Goal: Task Accomplishment & Management: Complete application form

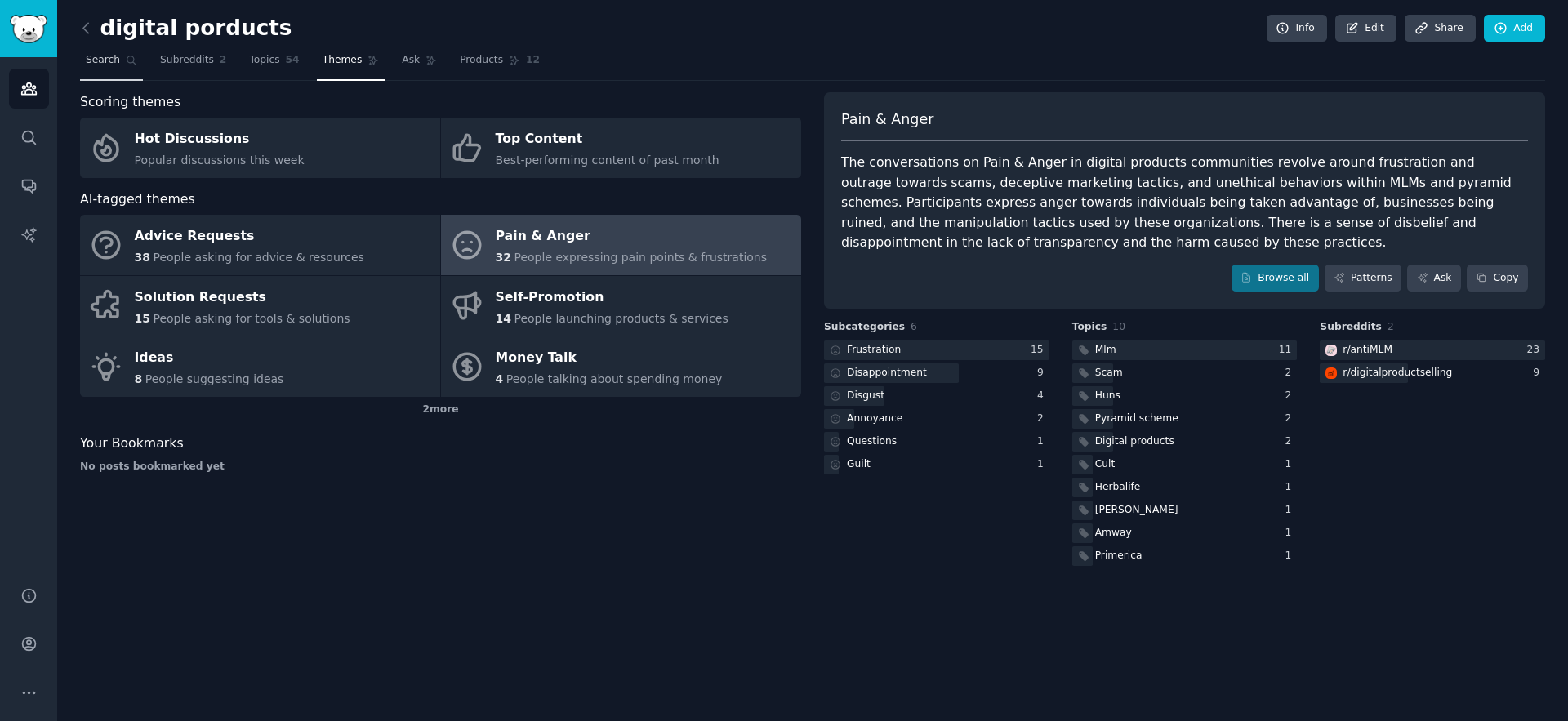
click at [108, 58] on span "Search" at bounding box center [103, 60] width 34 height 14
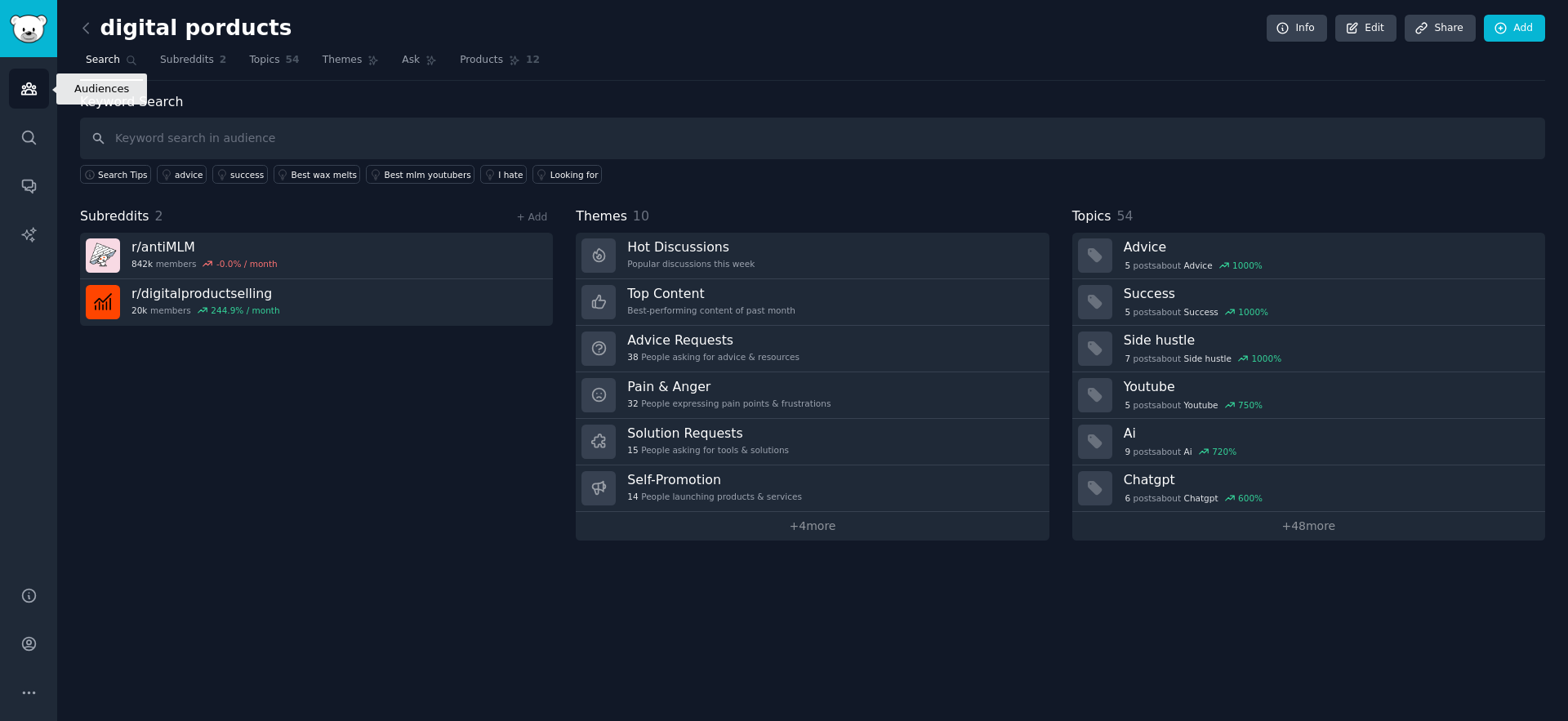
click at [42, 84] on link "Audiences" at bounding box center [28, 88] width 40 height 40
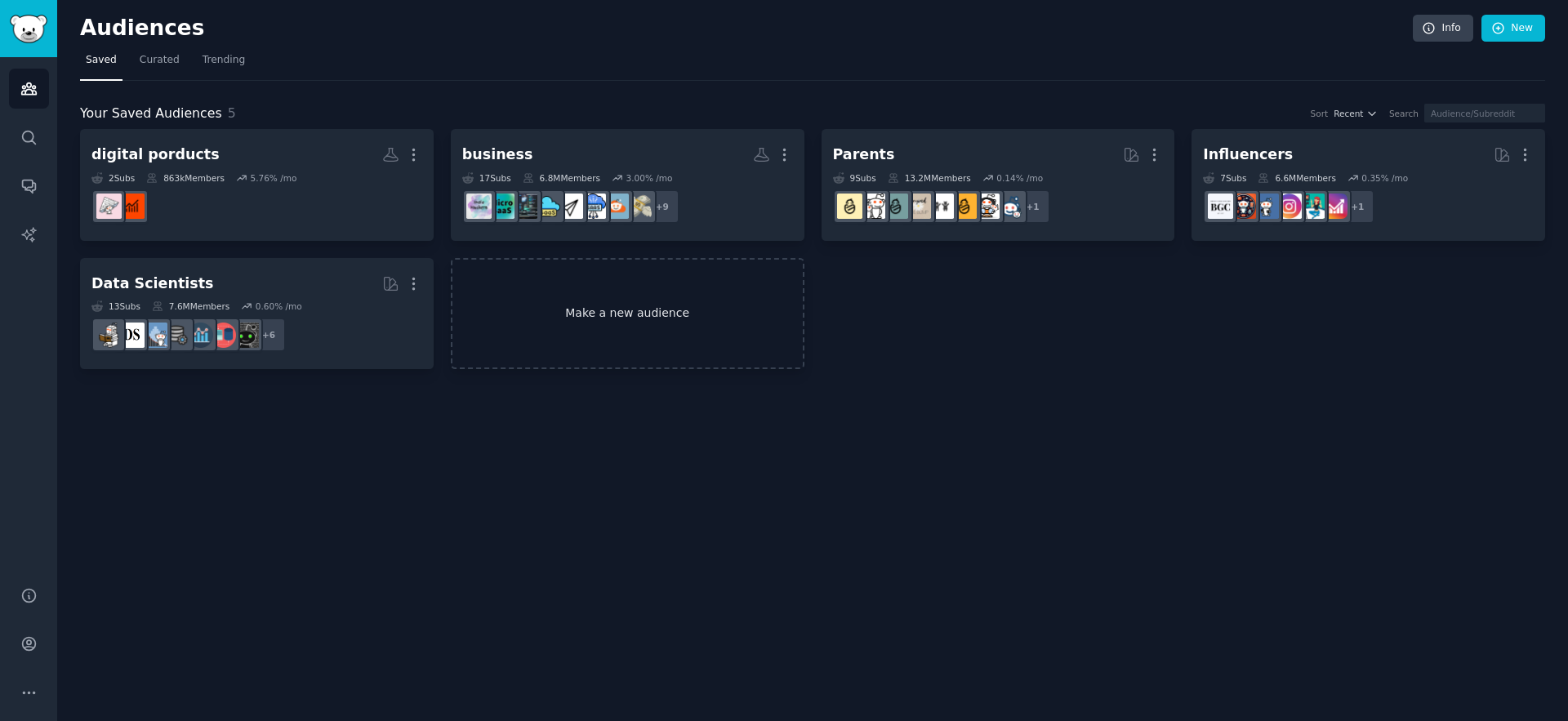
click at [594, 317] on link "Make a new audience" at bounding box center [627, 314] width 354 height 112
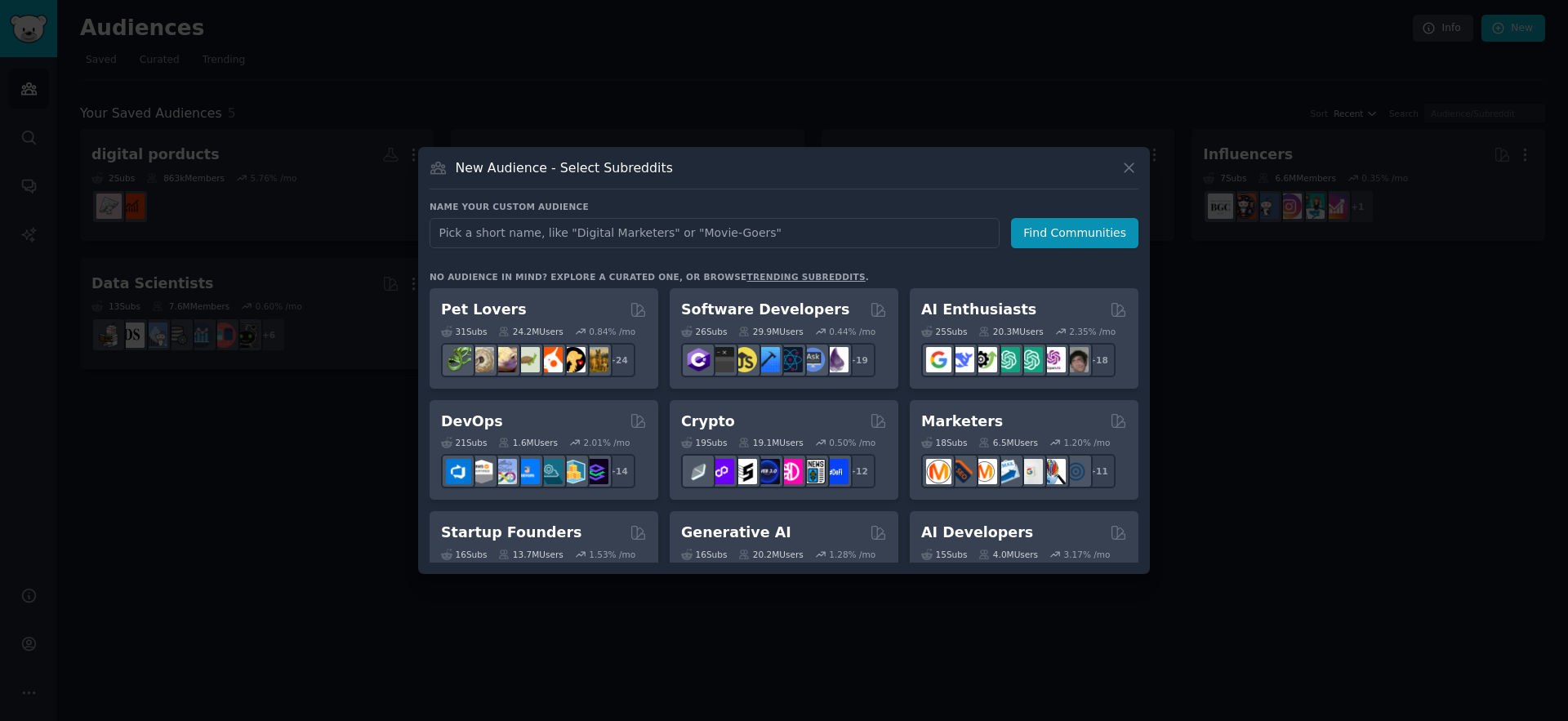
click at [551, 240] on input "text" at bounding box center [715, 233] width 570 height 30
type input "infographics"
click button "Find Communities" at bounding box center [1074, 233] width 127 height 30
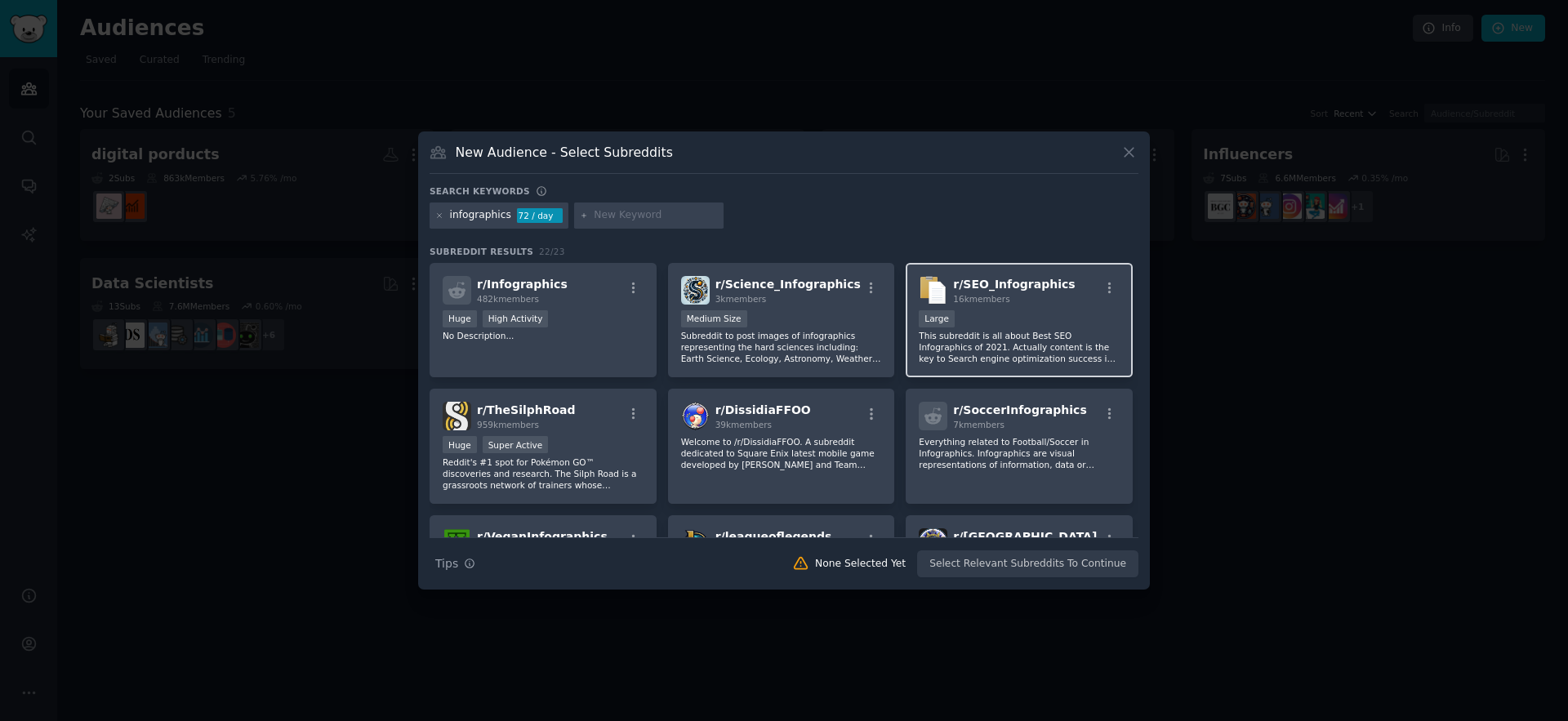
click at [981, 329] on div "Large" at bounding box center [1019, 321] width 201 height 21
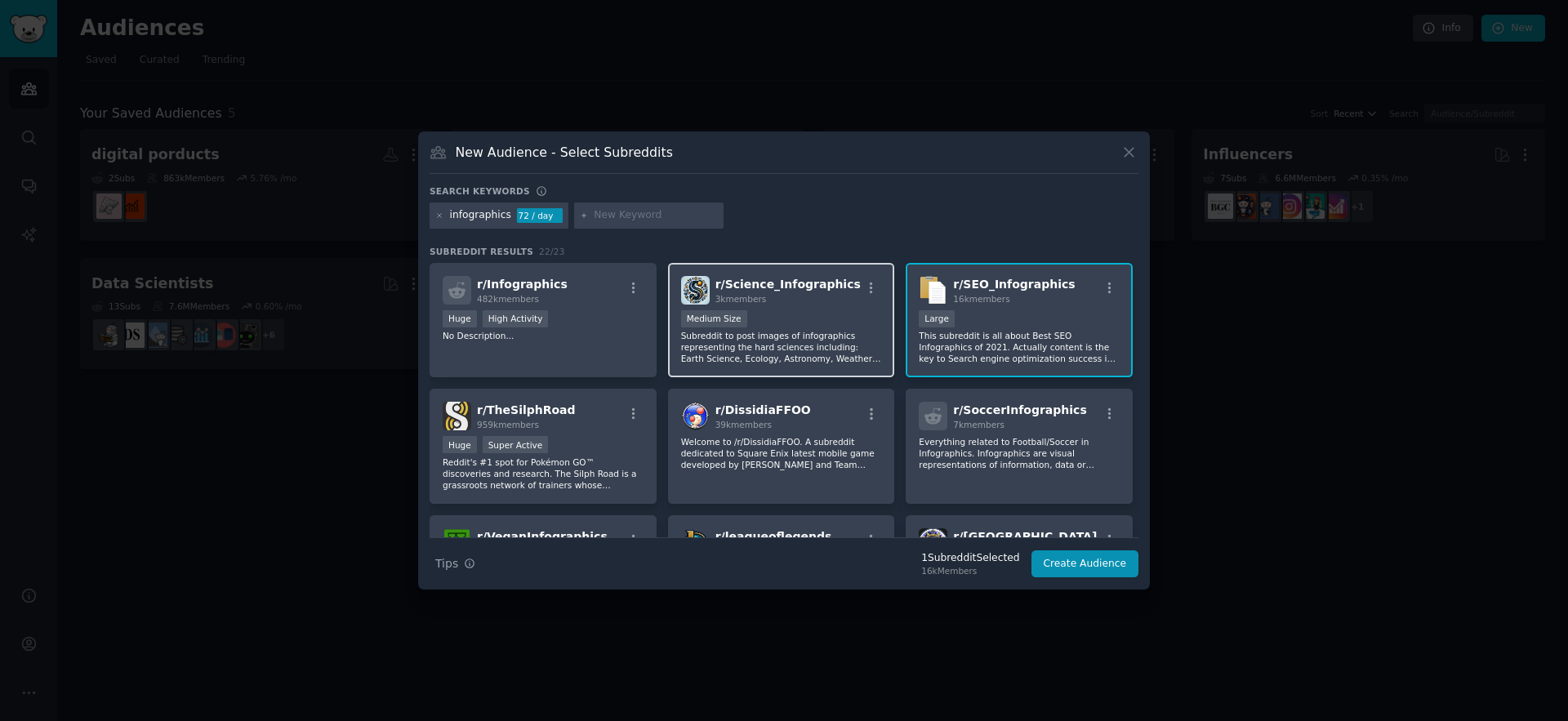
click at [712, 310] on div "1000 - 10,000 members Medium Size" at bounding box center [782, 321] width 201 height 21
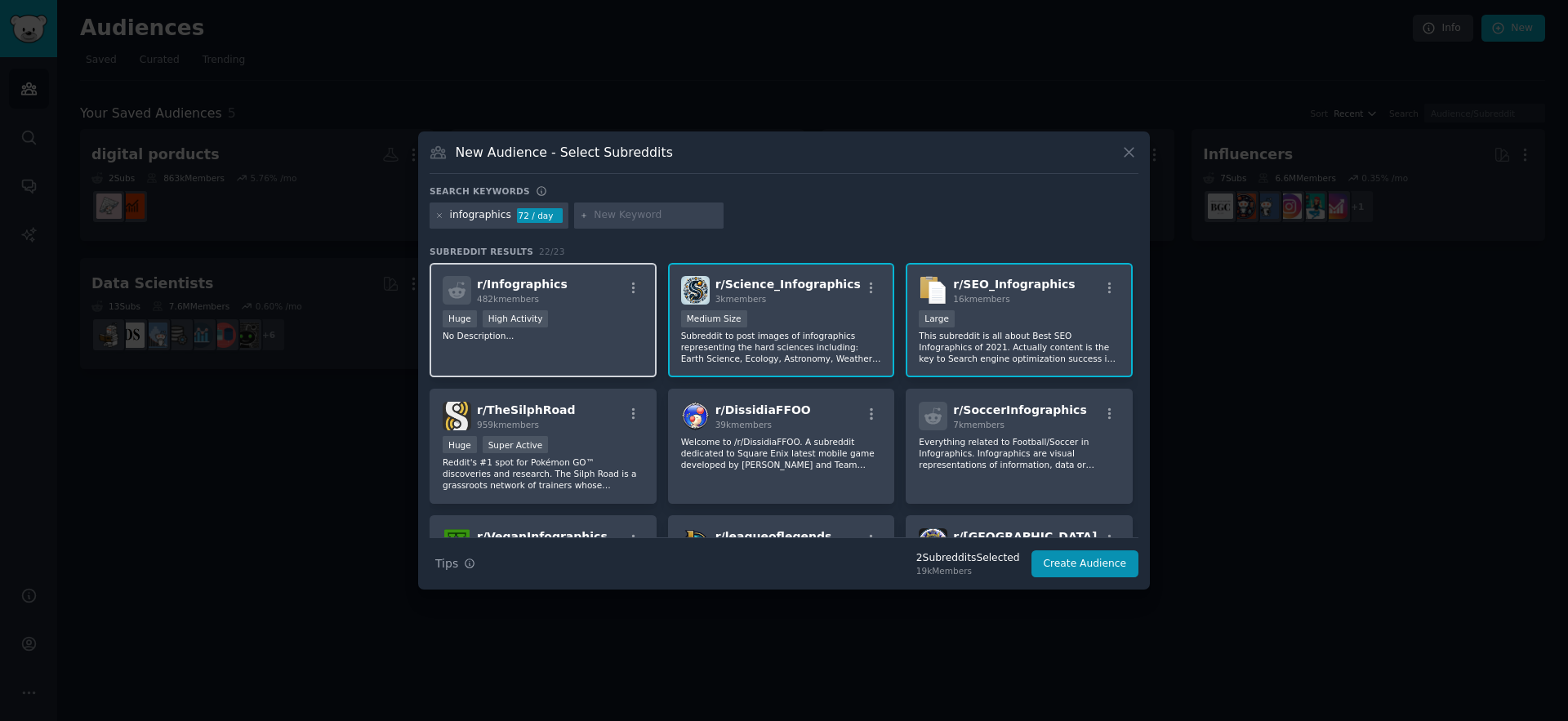
click at [565, 307] on div "r/ Infographics 482k members Huge High Activity No Description..." at bounding box center [543, 320] width 227 height 115
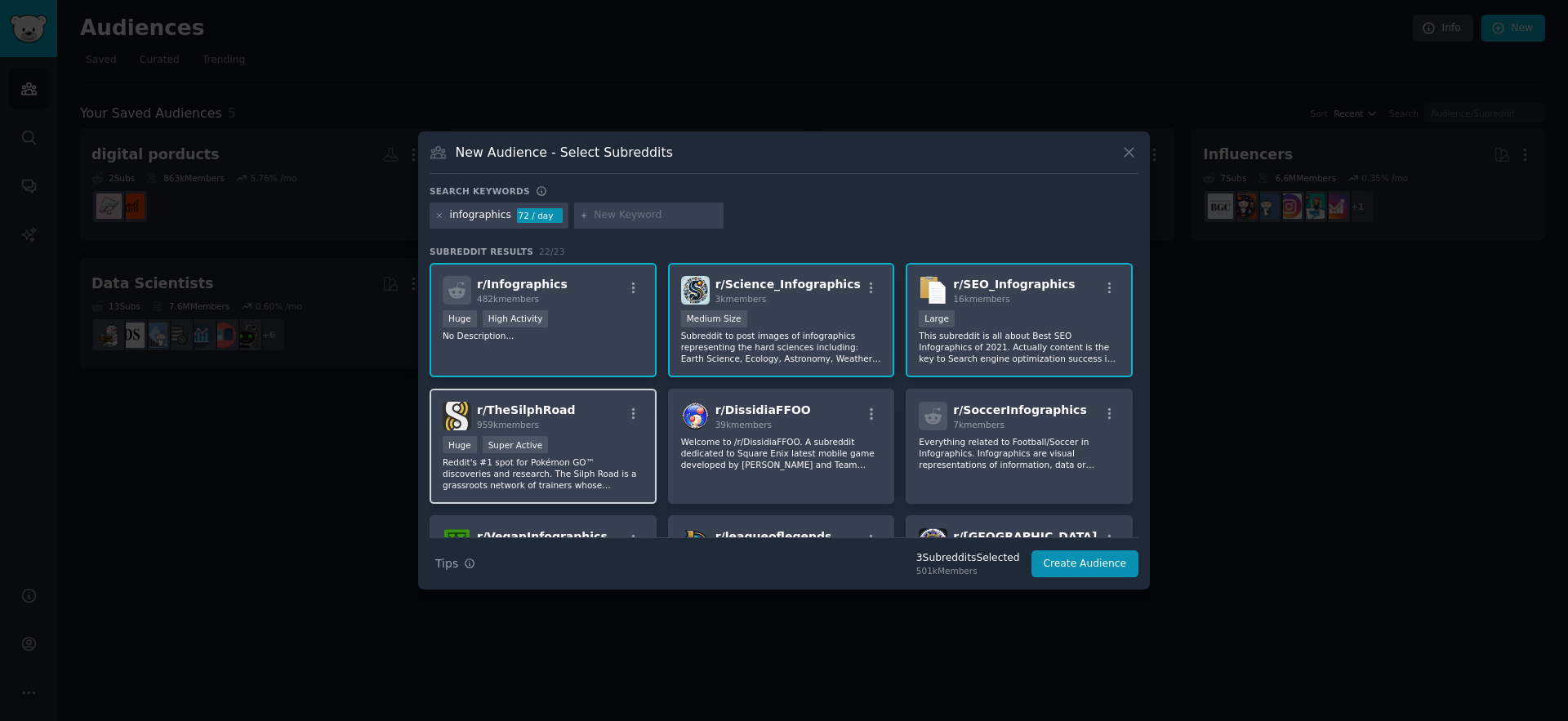
click at [536, 454] on div "Huge Super Active" at bounding box center [543, 447] width 201 height 21
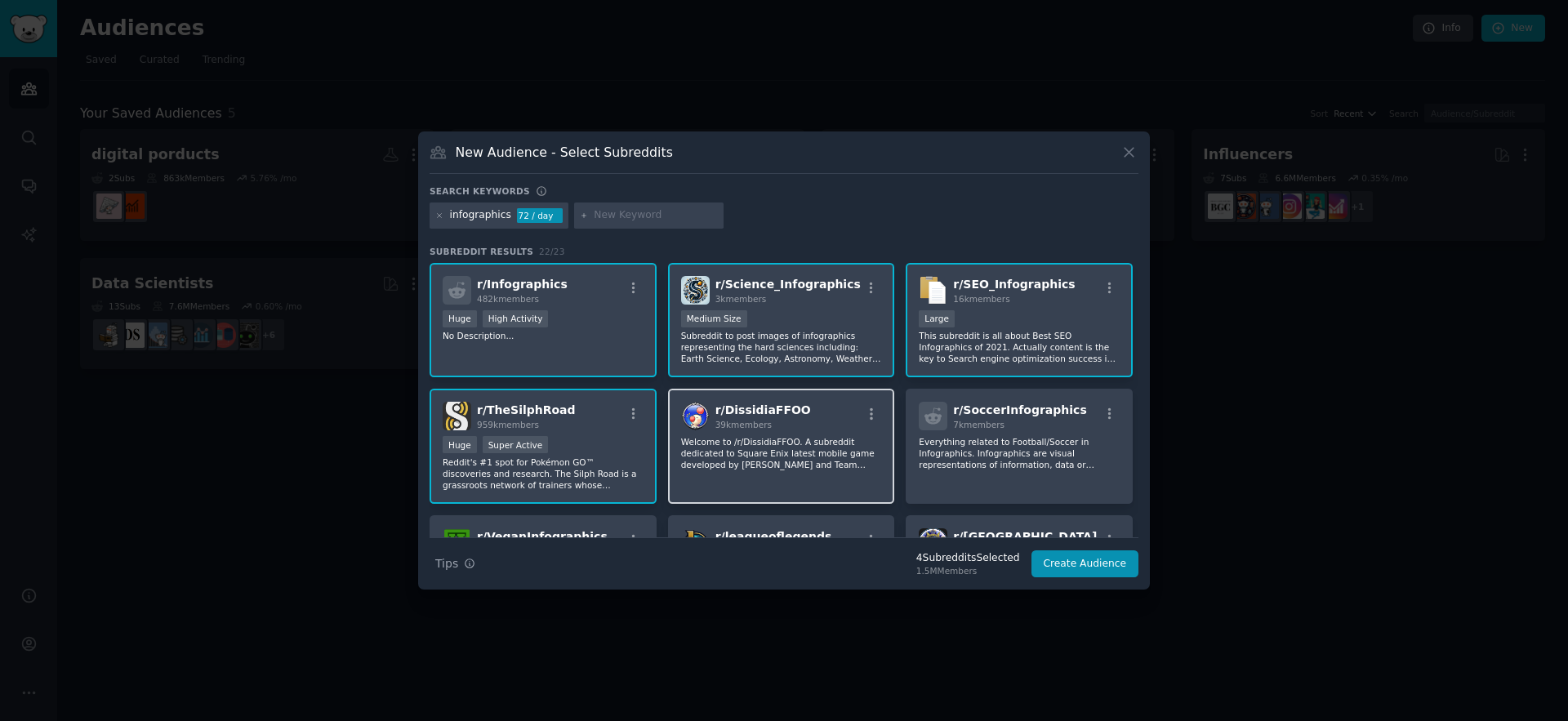
scroll to position [125, 0]
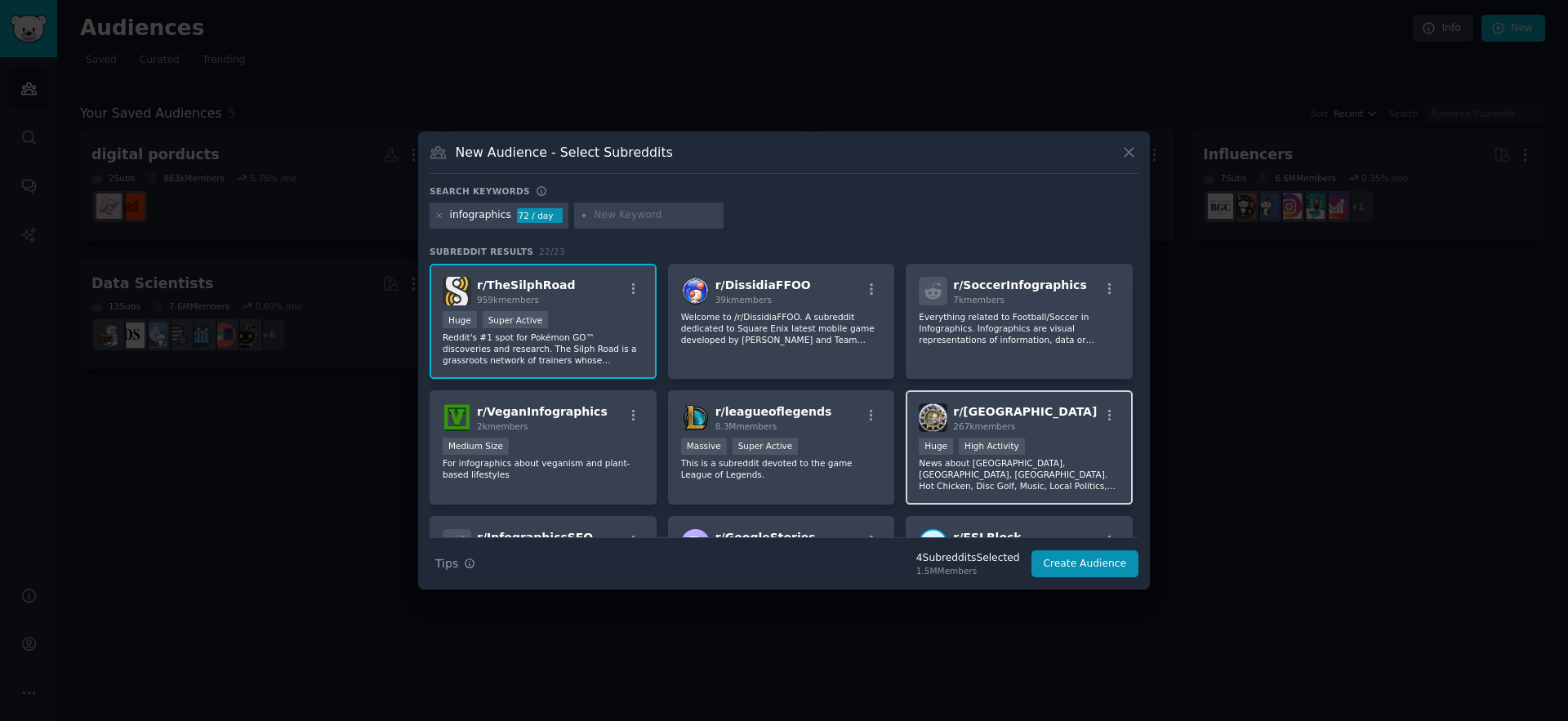
click at [963, 454] on div "Huge High Activity" at bounding box center [1019, 448] width 201 height 21
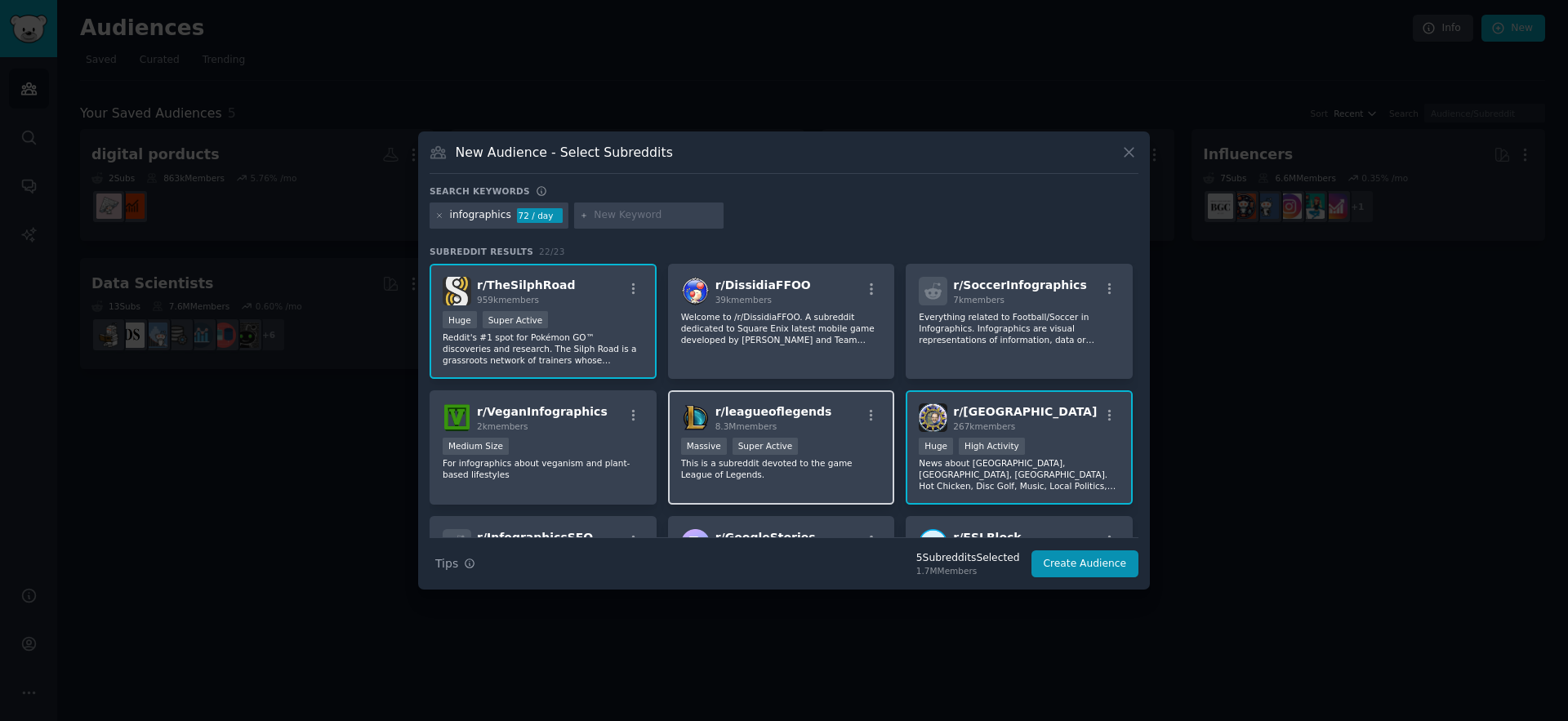
click at [714, 463] on p "This is a subreddit devoted to the game League of Legends." at bounding box center [782, 469] width 201 height 23
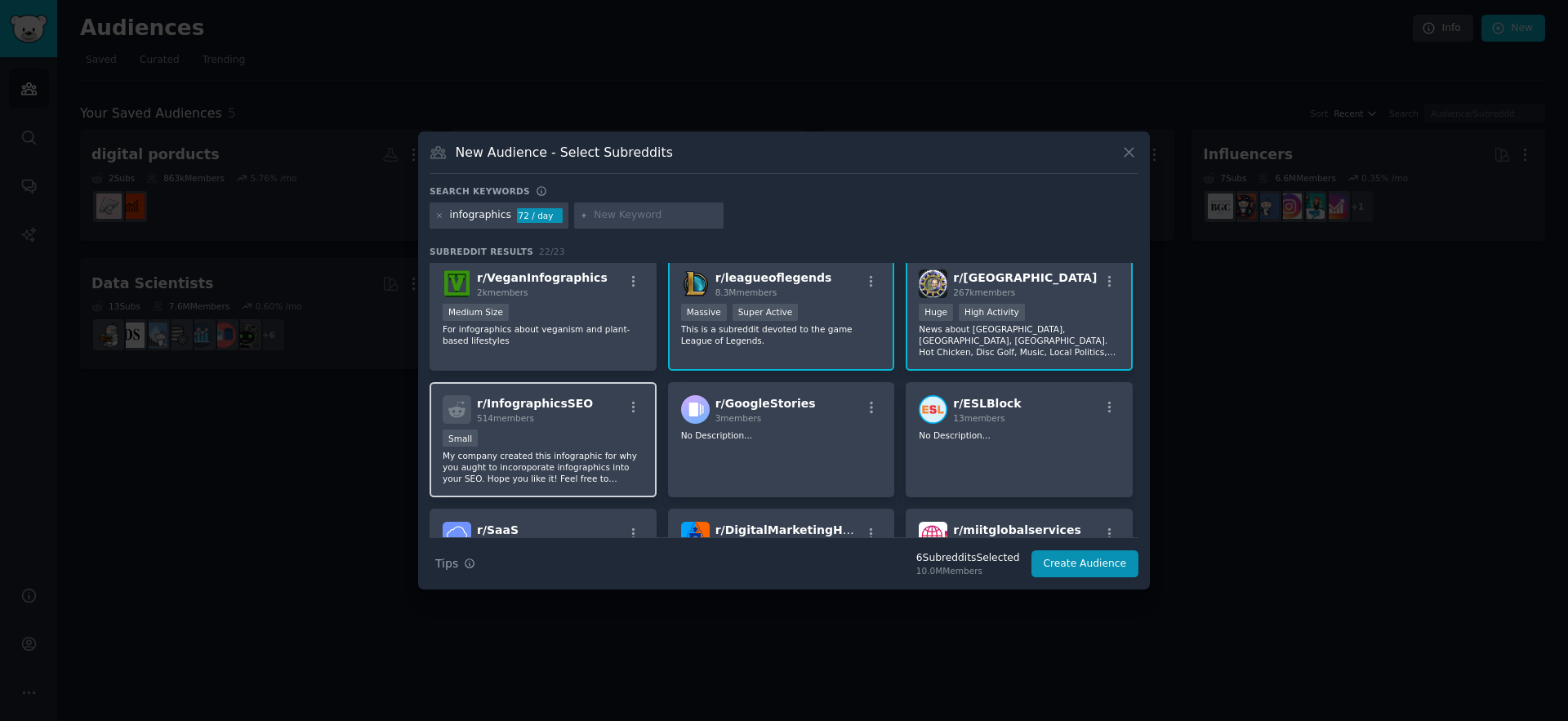
scroll to position [260, 0]
click at [570, 319] on div "Medium Size" at bounding box center [543, 313] width 201 height 21
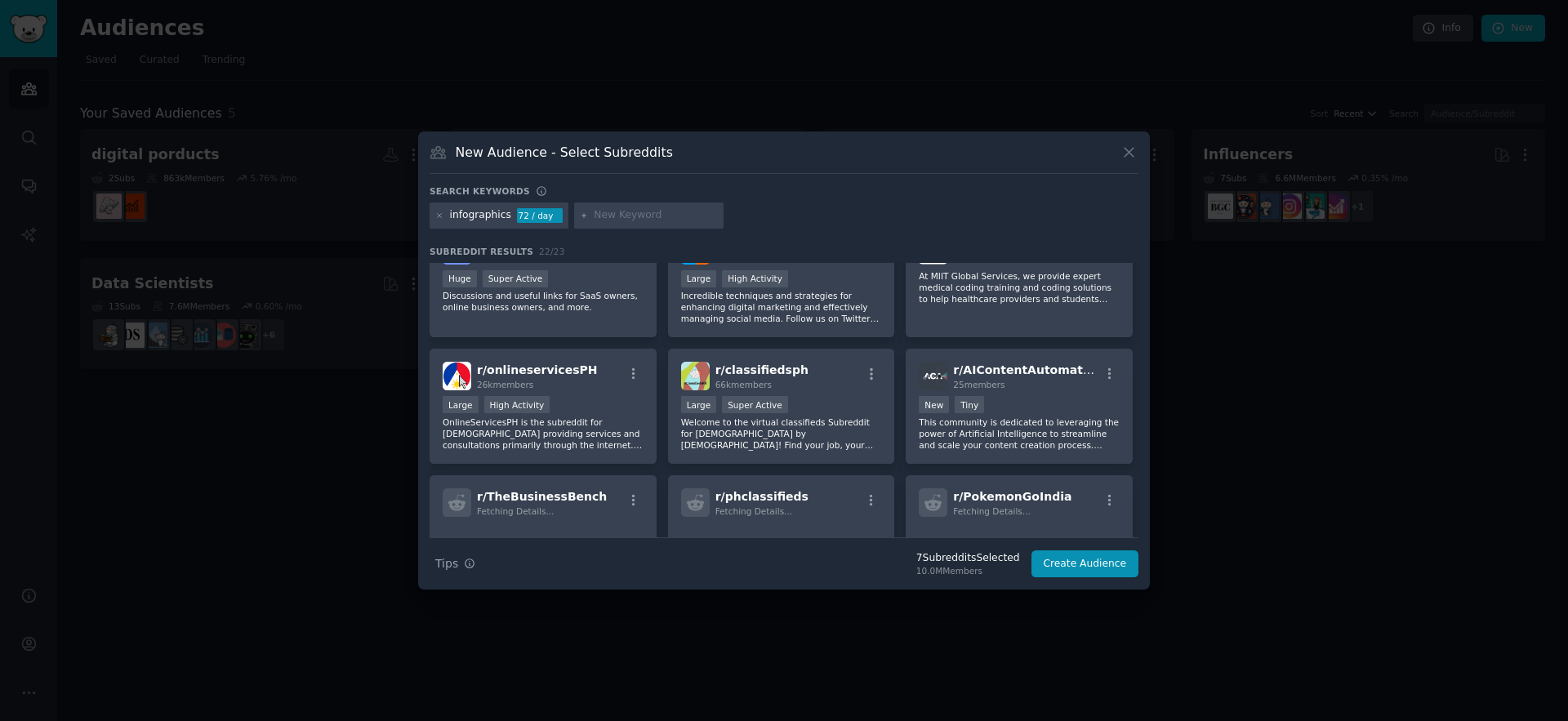
scroll to position [547, 0]
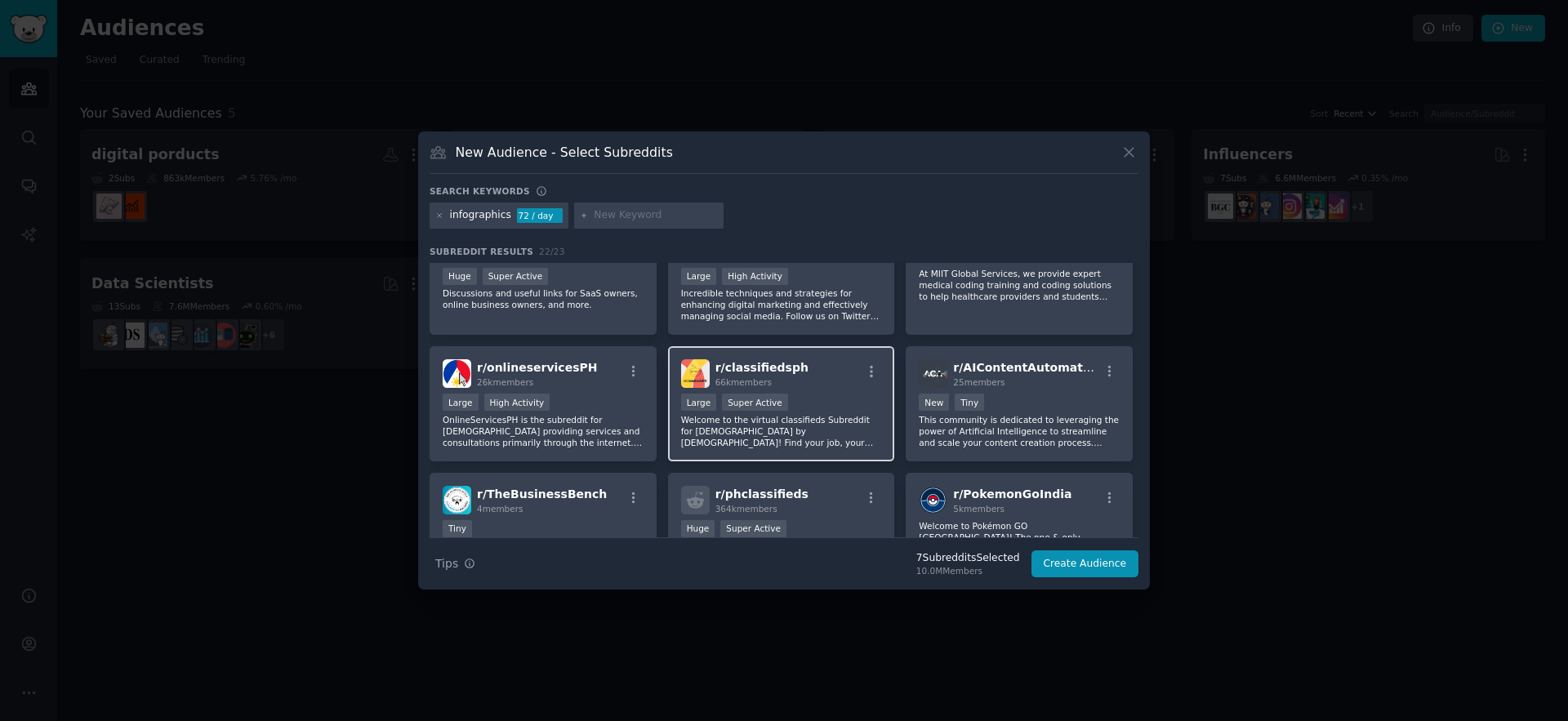
click at [762, 427] on p "Welcome to the virtual classifieds Subreddit for [DEMOGRAPHIC_DATA] by [DEMOGRA…" at bounding box center [782, 431] width 201 height 34
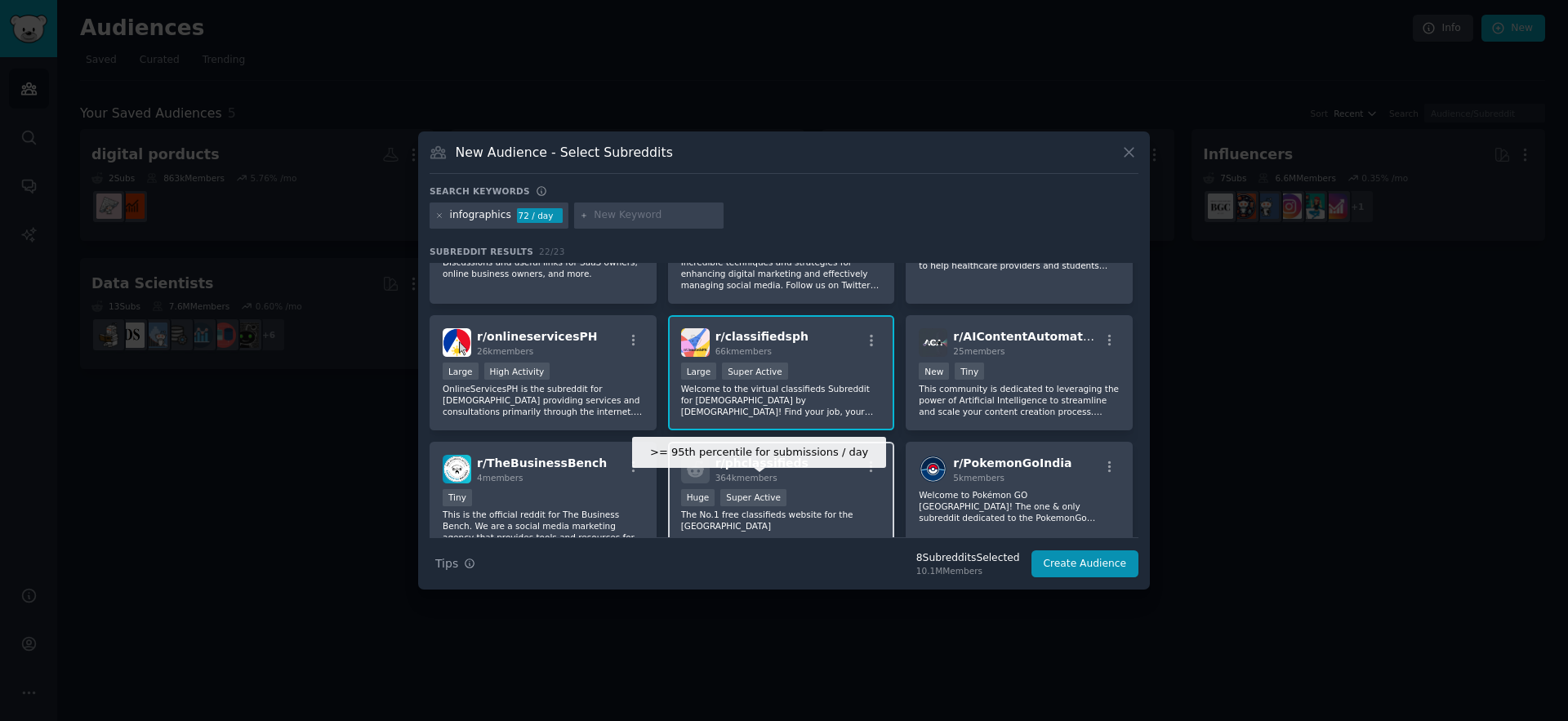
click at [737, 472] on span "364k members" at bounding box center [746, 477] width 62 height 9
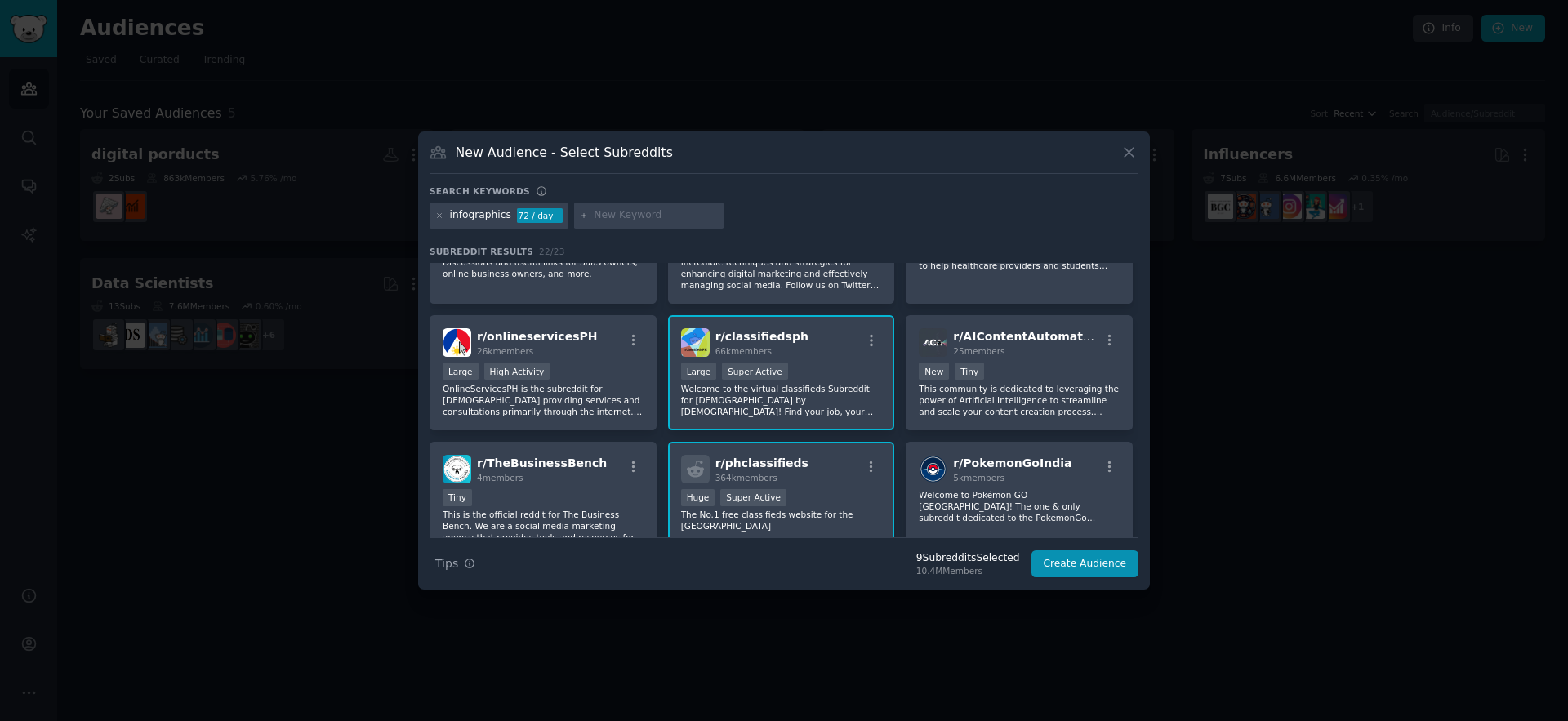
scroll to position [769, 0]
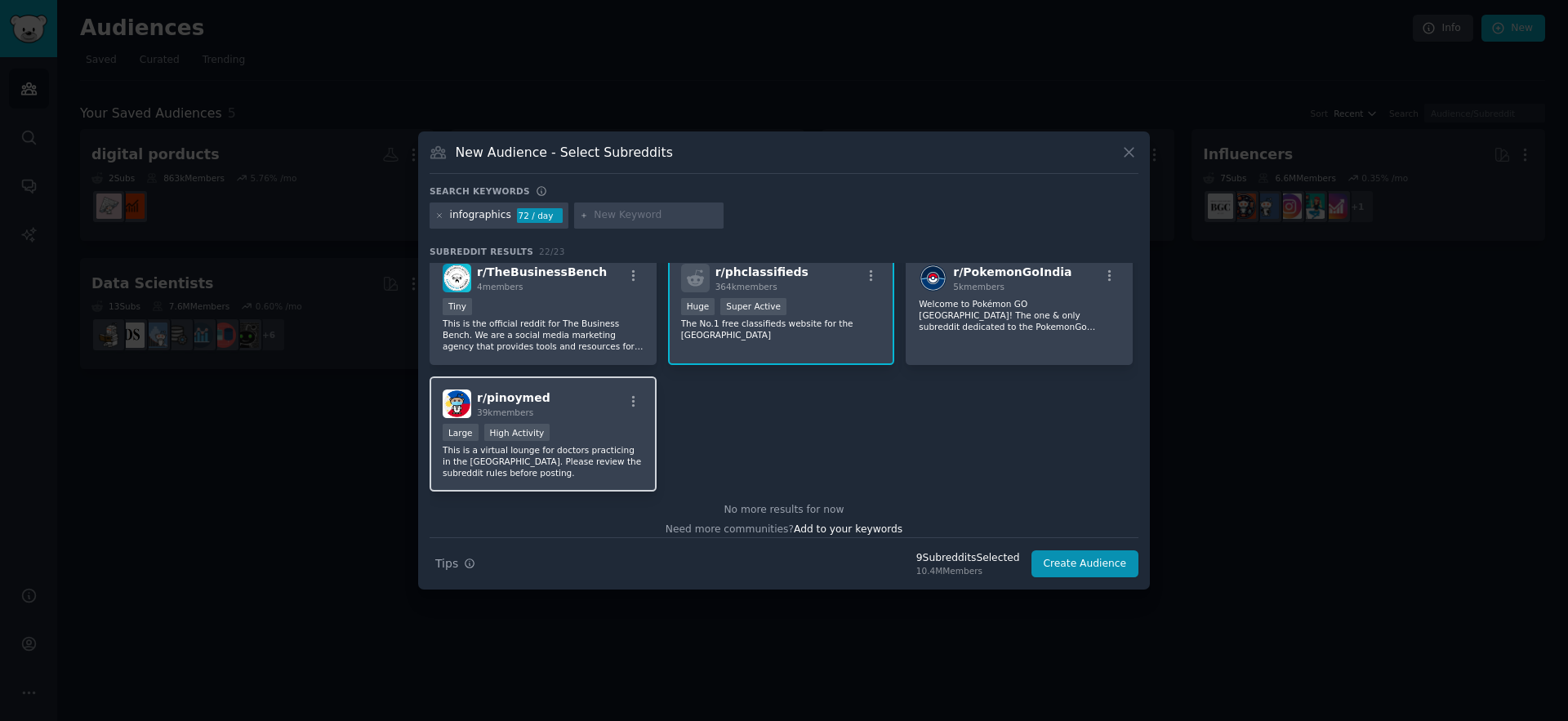
click at [565, 444] on p "This is a virtual lounge for doctors practicing in the [GEOGRAPHIC_DATA]. Pleas…" at bounding box center [543, 461] width 201 height 34
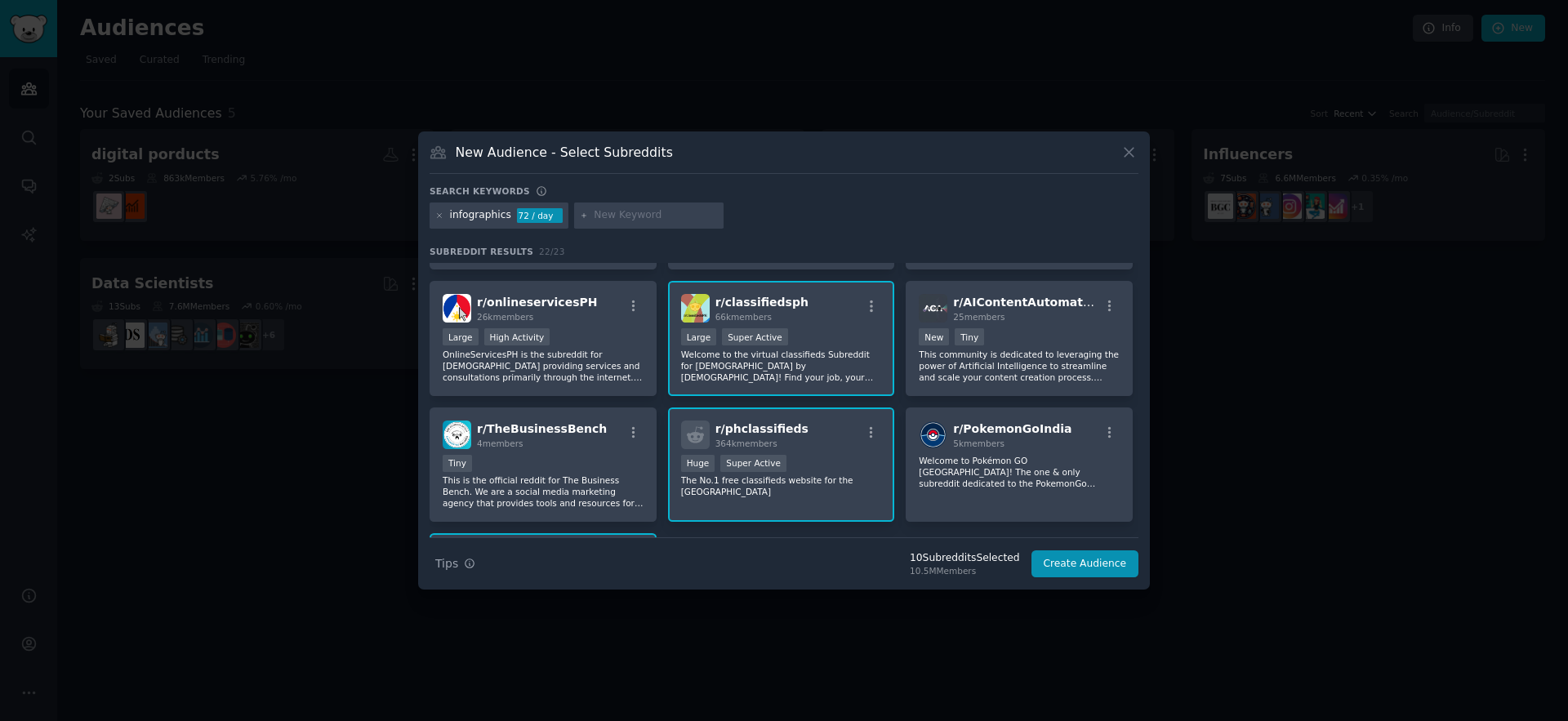
scroll to position [609, 0]
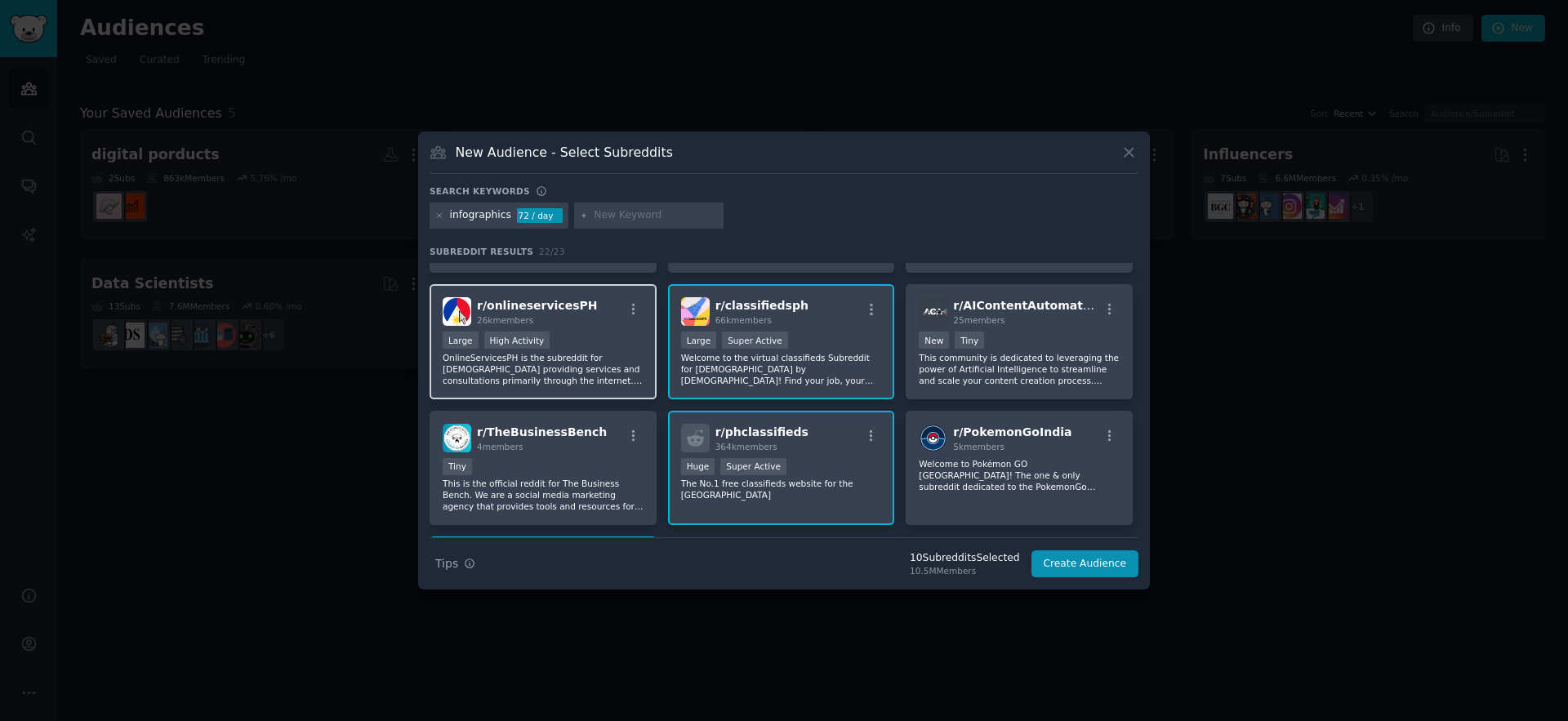
click at [576, 360] on p "OnlineServicesPH is the subreddit for [DEMOGRAPHIC_DATA] providing services and…" at bounding box center [543, 369] width 201 height 34
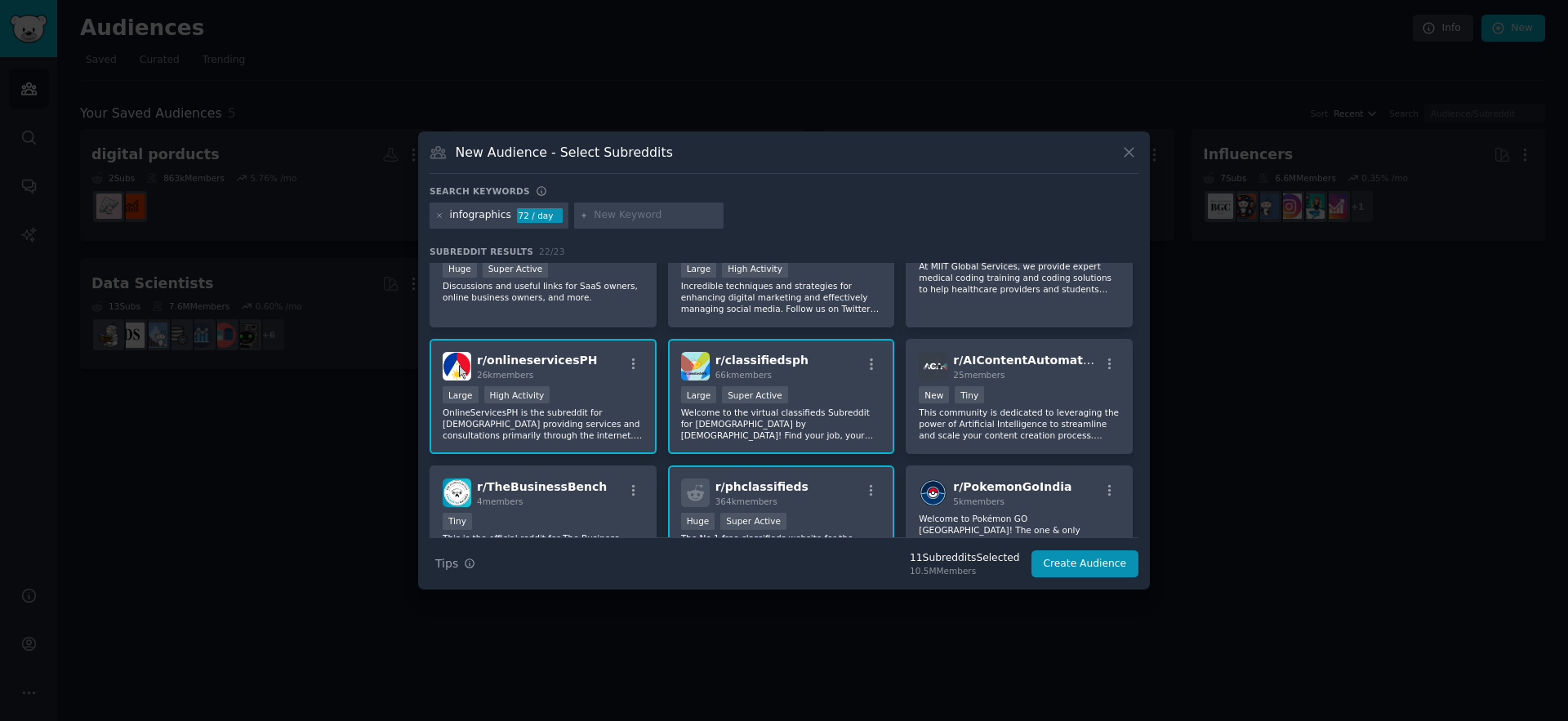
scroll to position [411, 0]
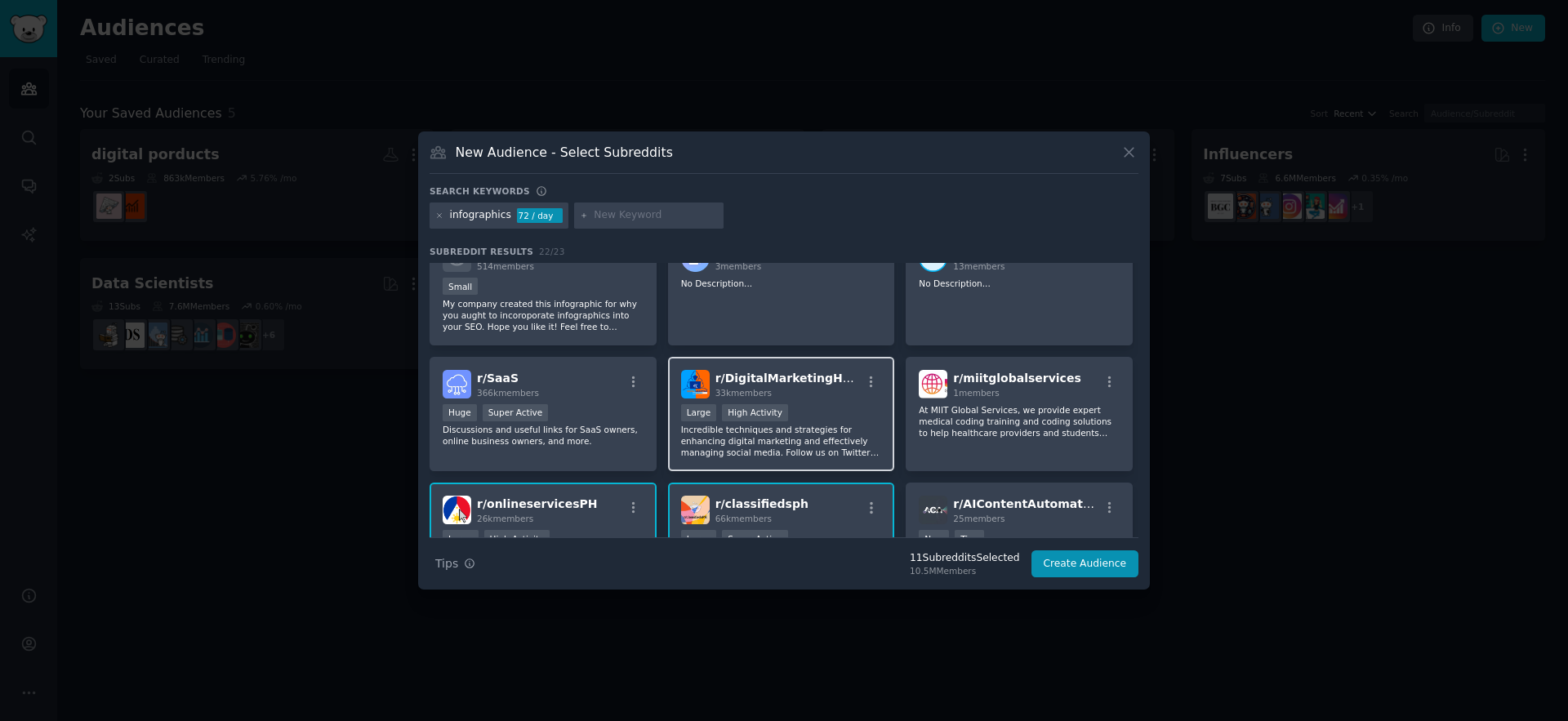
click at [806, 404] on div "Large High Activity" at bounding box center [782, 415] width 201 height 21
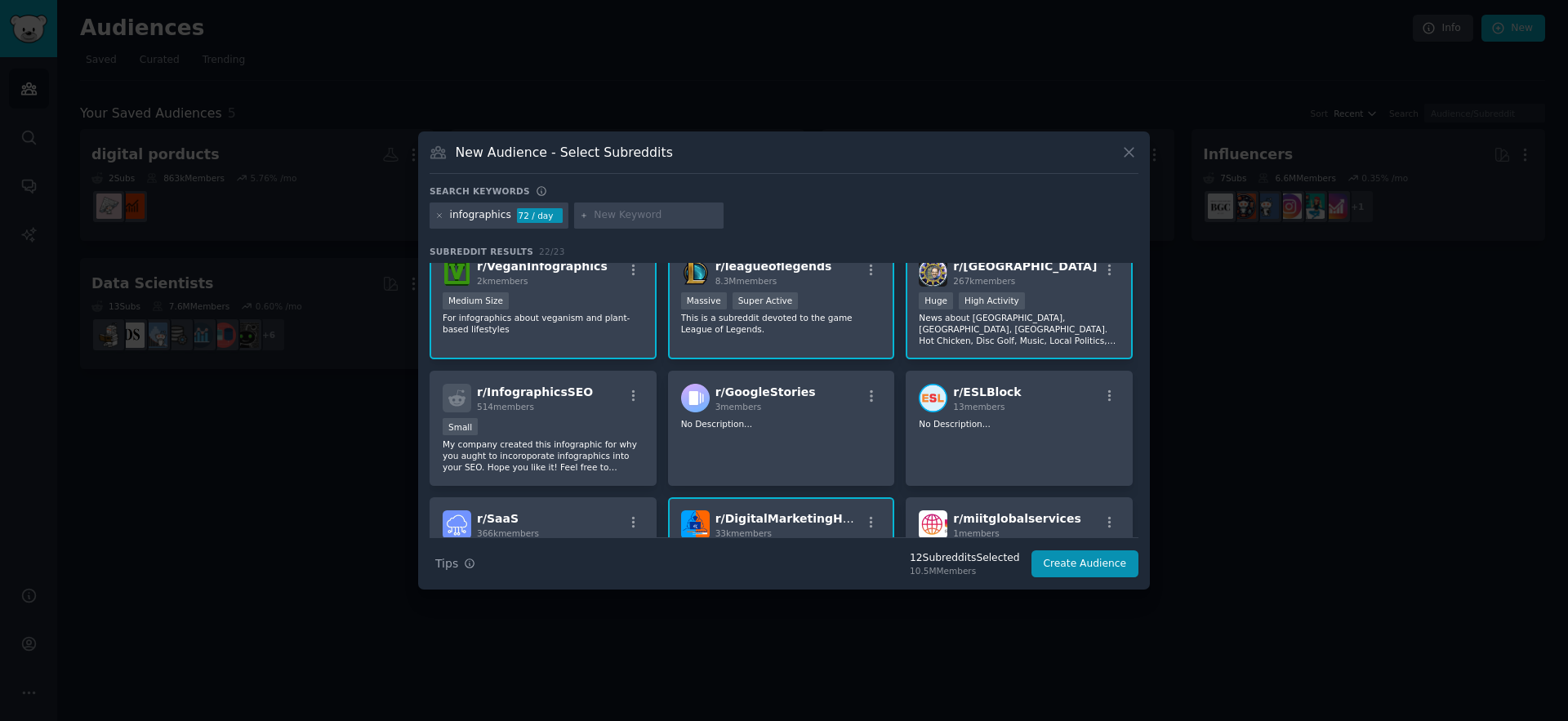
scroll to position [307, 0]
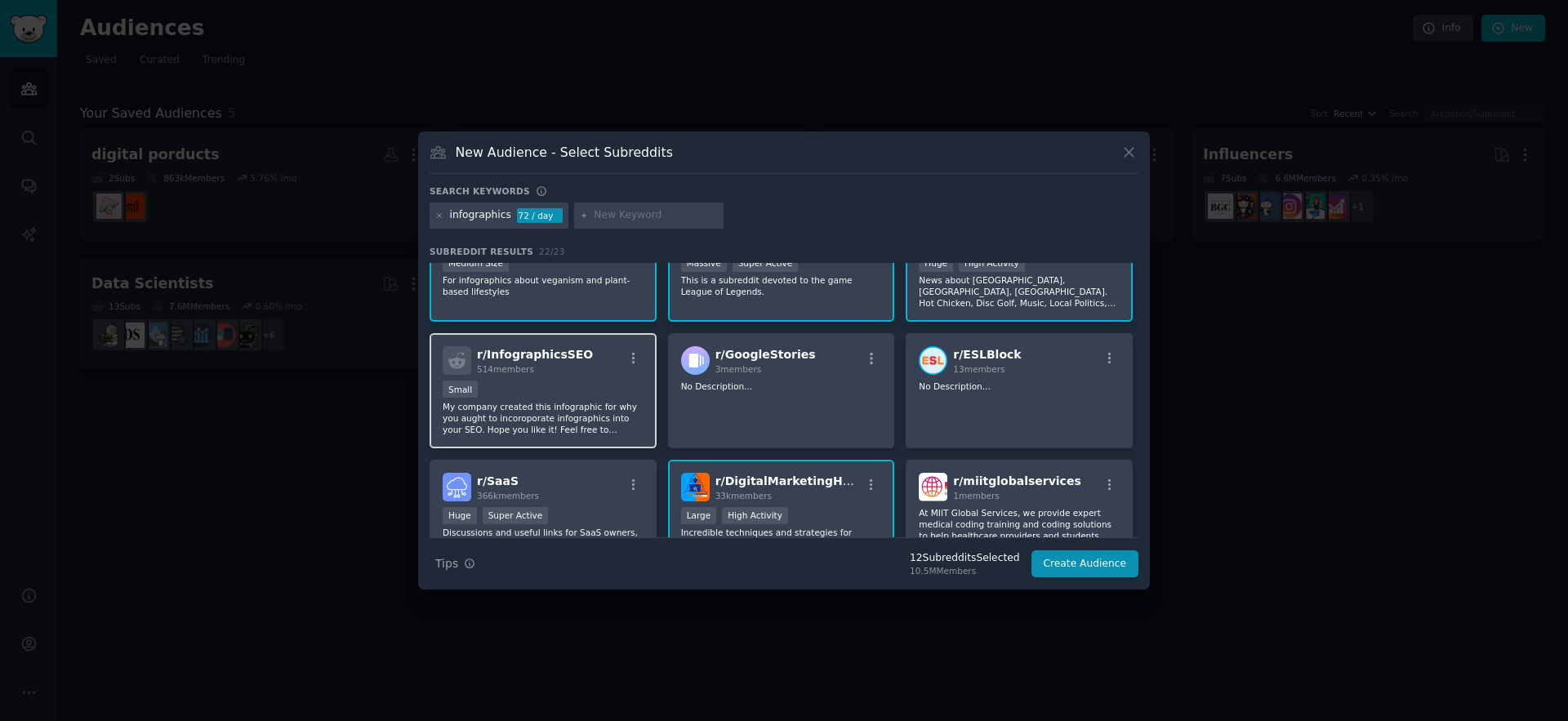
click at [590, 383] on div "Small" at bounding box center [543, 391] width 201 height 21
click at [1080, 570] on button "Create Audience" at bounding box center [1086, 564] width 108 height 28
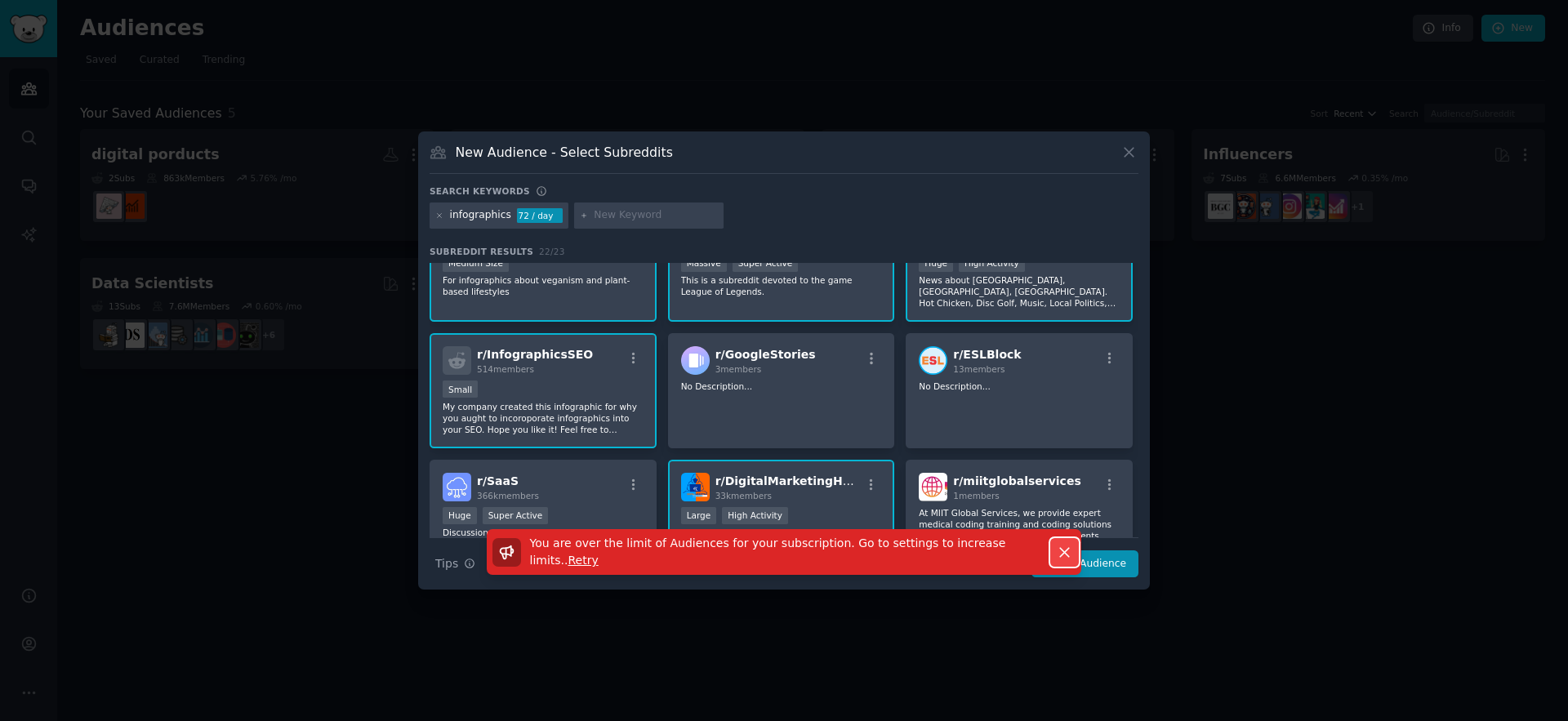
click at [1061, 553] on icon "button" at bounding box center [1065, 552] width 17 height 17
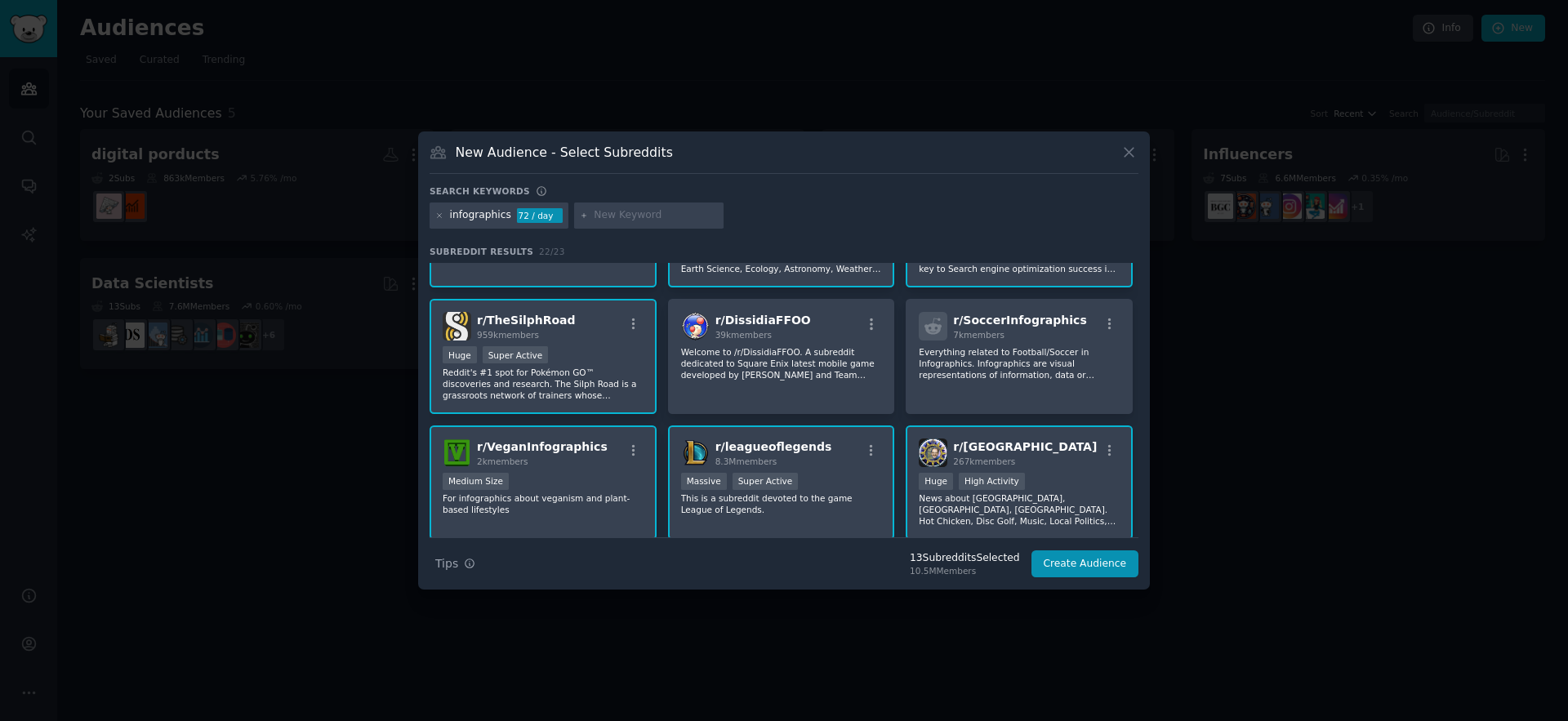
scroll to position [0, 0]
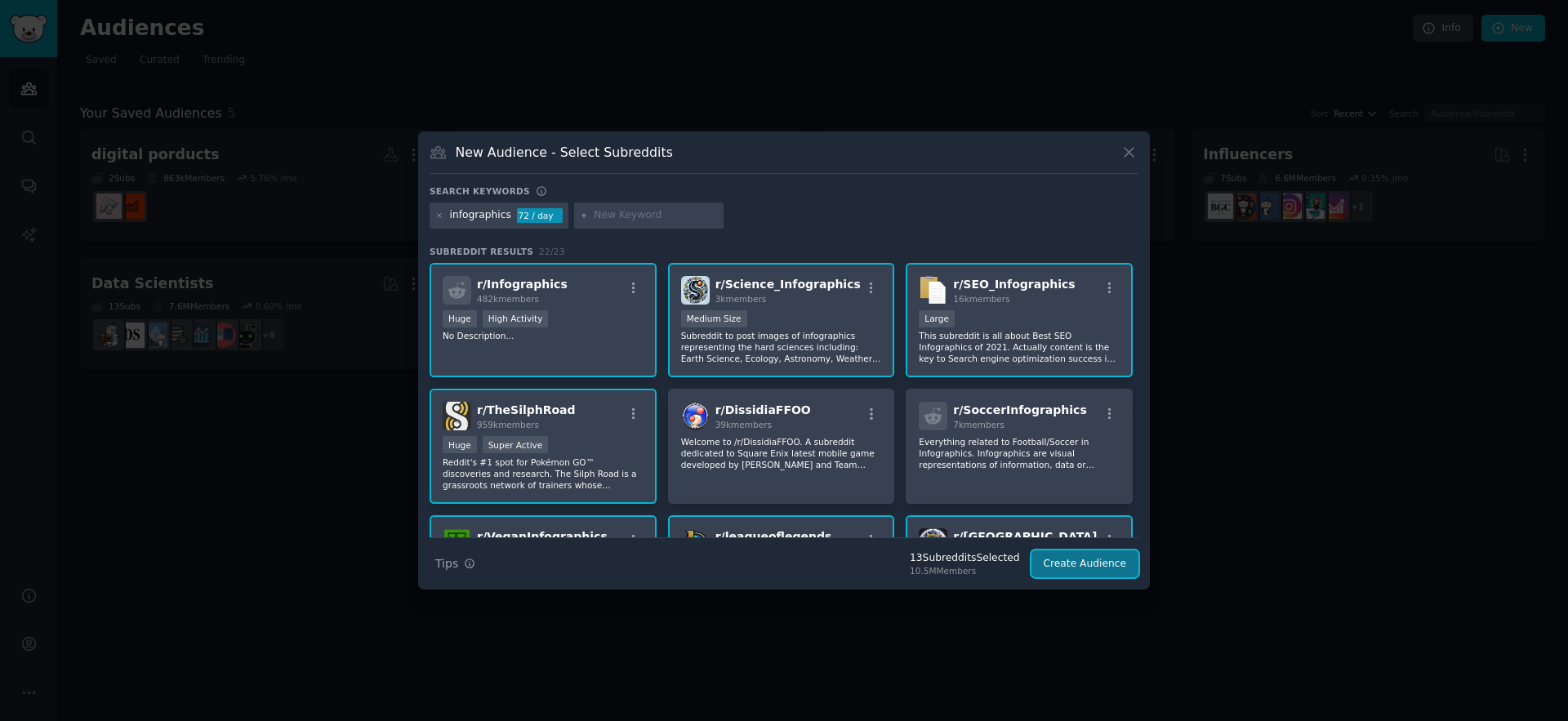
click at [1059, 556] on button "Create Audience" at bounding box center [1086, 564] width 108 height 28
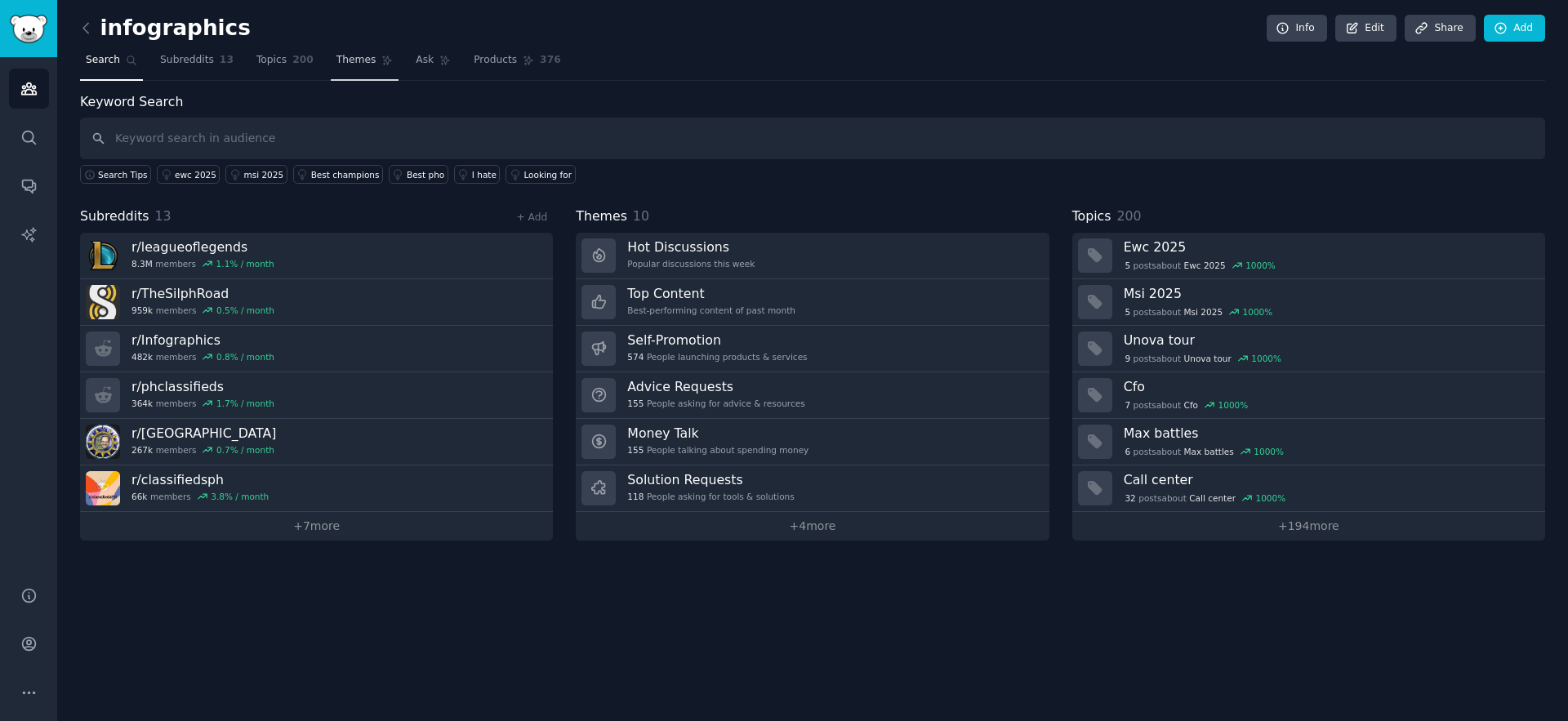
click at [337, 62] on span "Themes" at bounding box center [357, 60] width 40 height 14
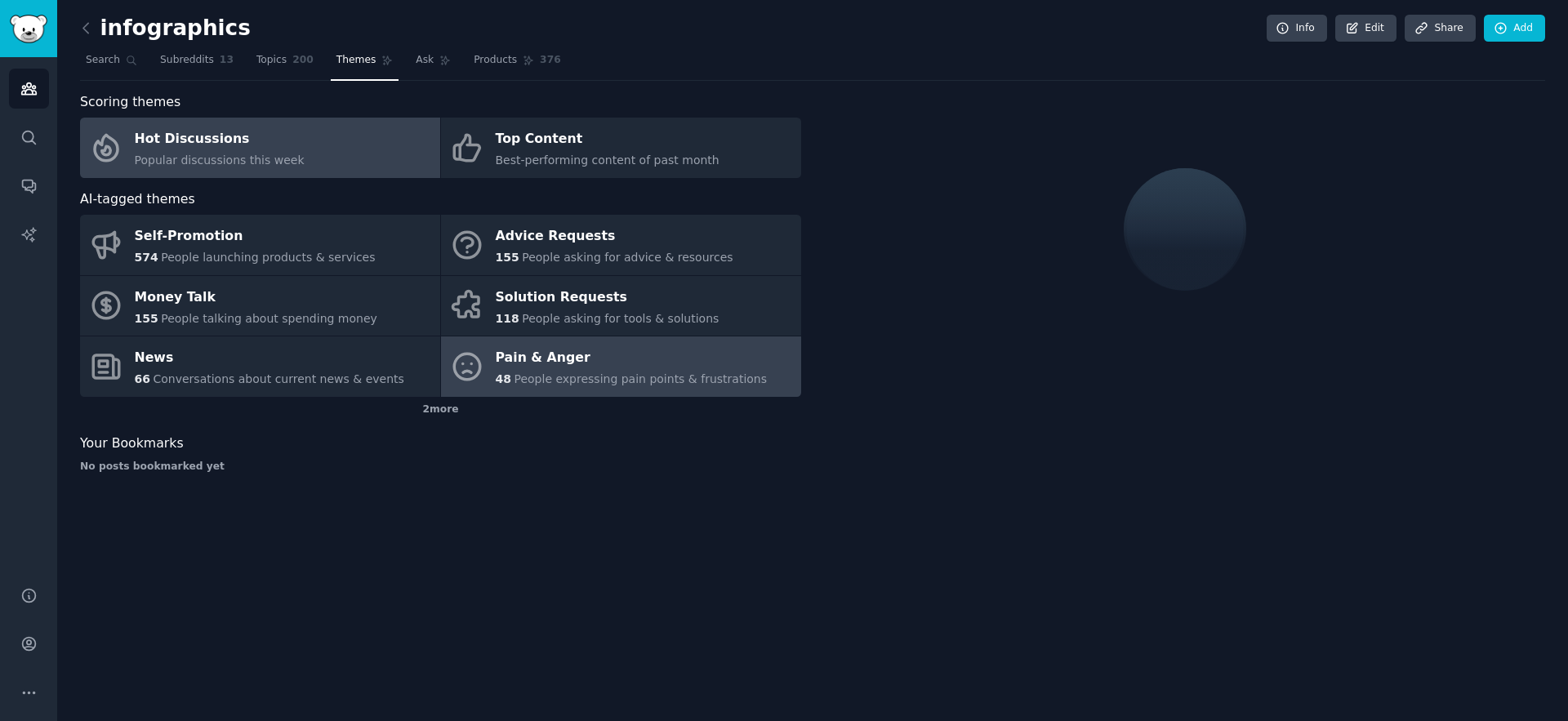
click at [559, 371] on div "48 People expressing pain points & frustrations" at bounding box center [631, 379] width 272 height 17
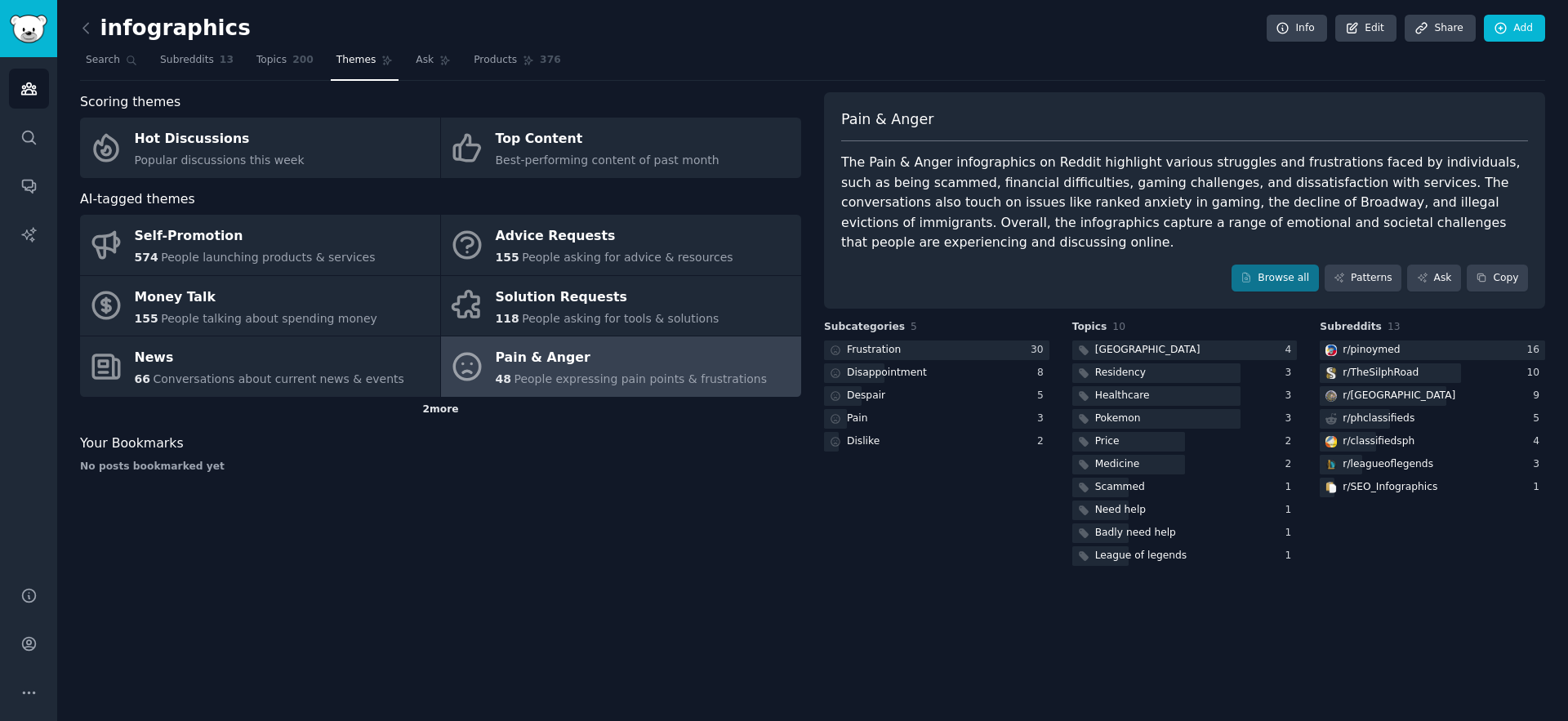
click at [444, 411] on div "2 more" at bounding box center [440, 410] width 721 height 27
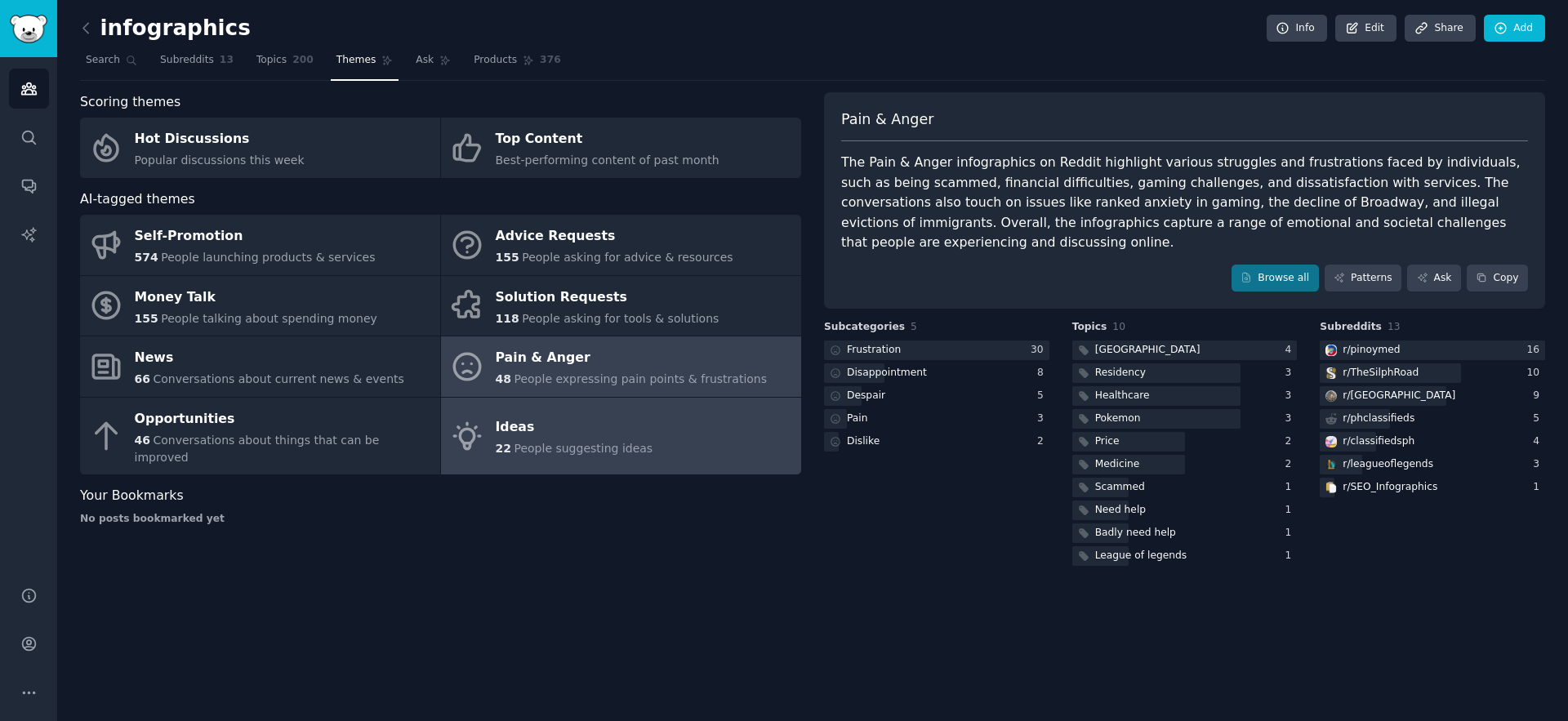
click at [513, 442] on span "People suggesting ideas" at bounding box center [583, 449] width 139 height 13
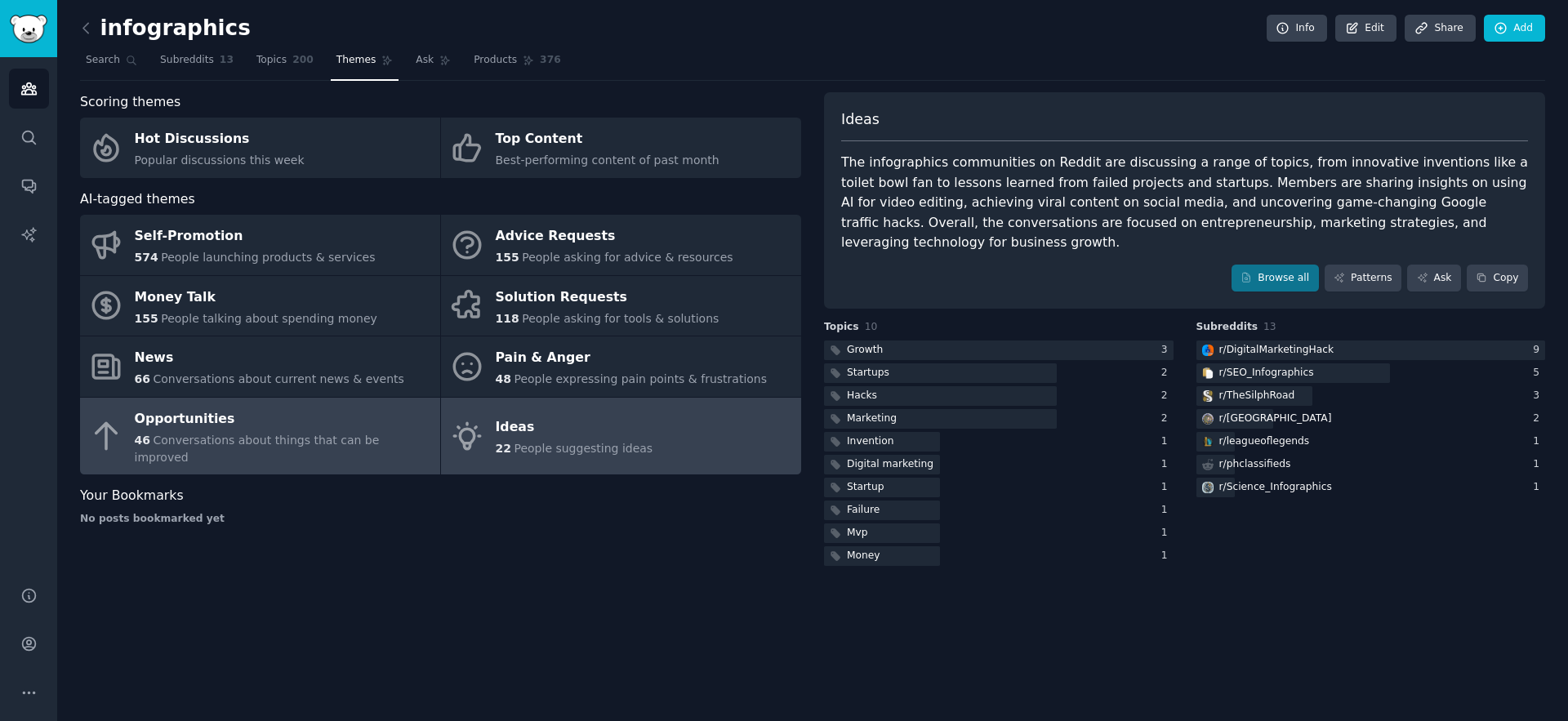
click at [193, 434] on span "Conversations about things that can be improved" at bounding box center [257, 449] width 245 height 30
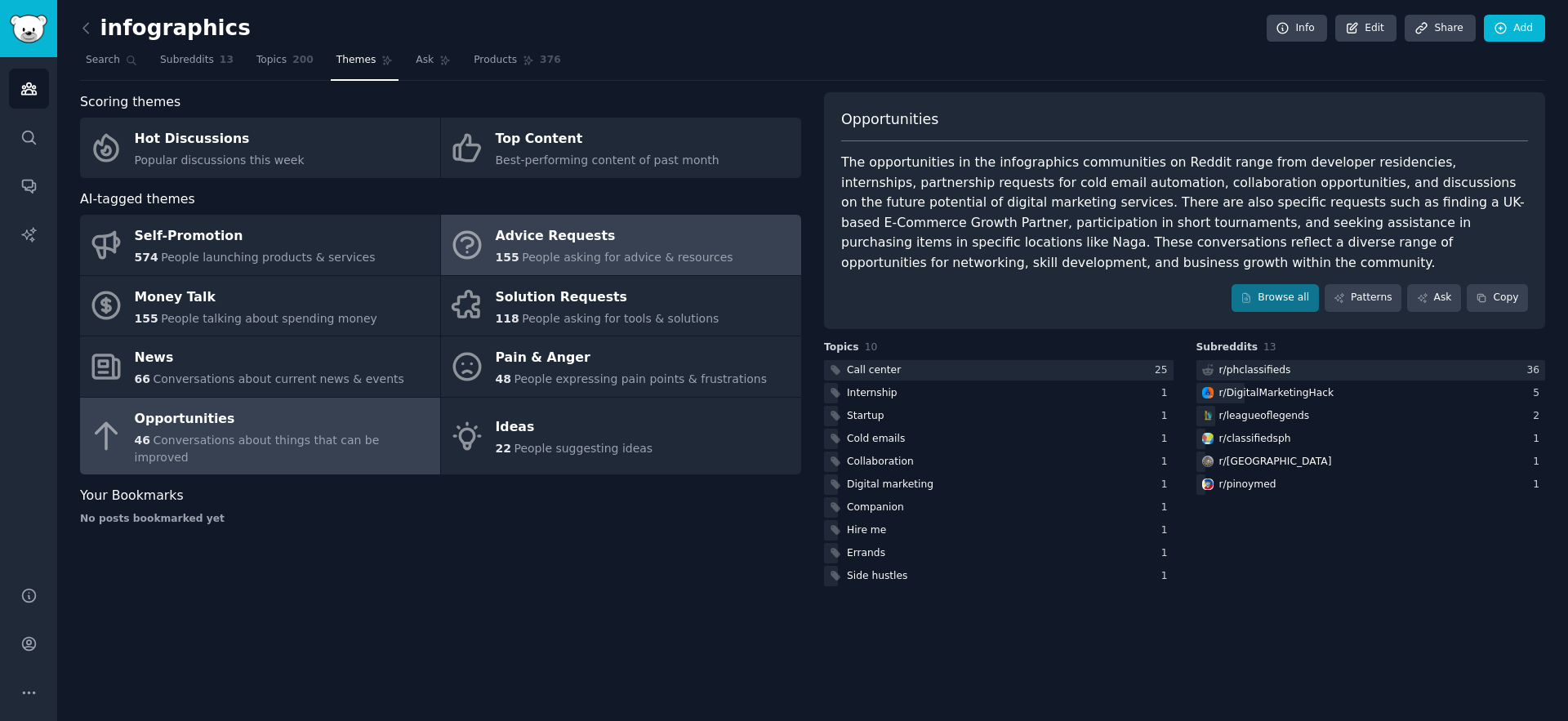
click at [531, 249] on div "155 People asking for advice & resources" at bounding box center [614, 257] width 237 height 17
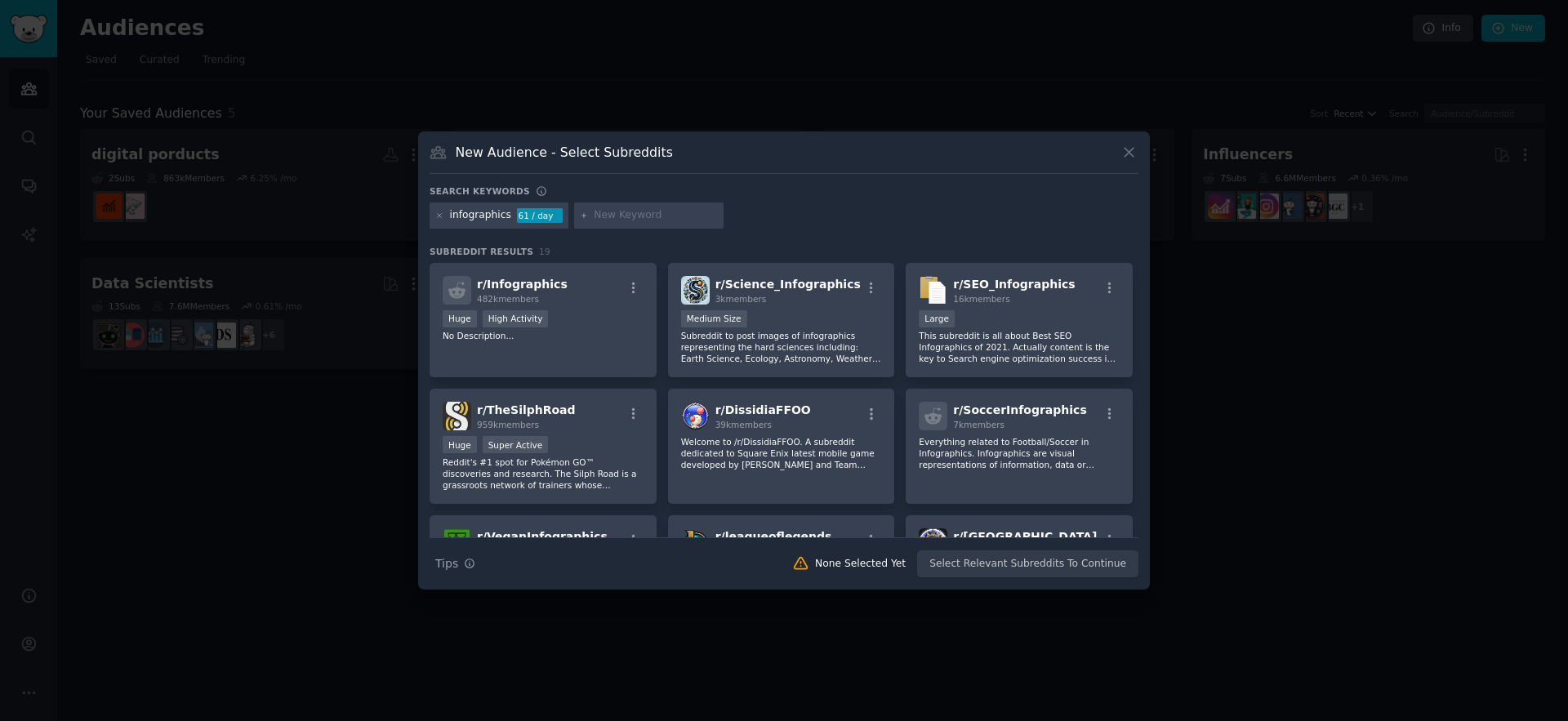
click at [1128, 153] on icon at bounding box center [1129, 153] width 9 height 9
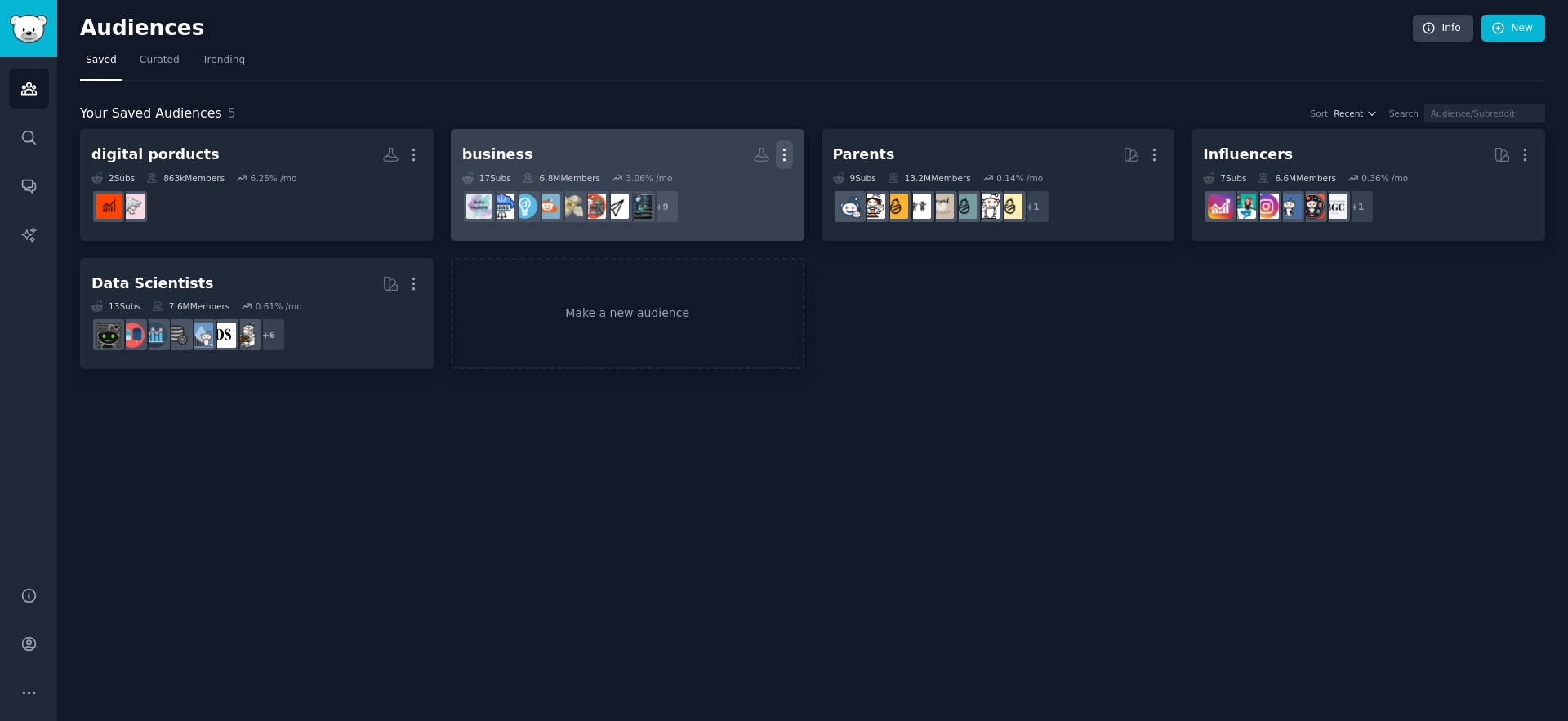
click at [788, 156] on icon "button" at bounding box center [785, 155] width 17 height 17
click at [757, 191] on p "Delete" at bounding box center [740, 189] width 38 height 17
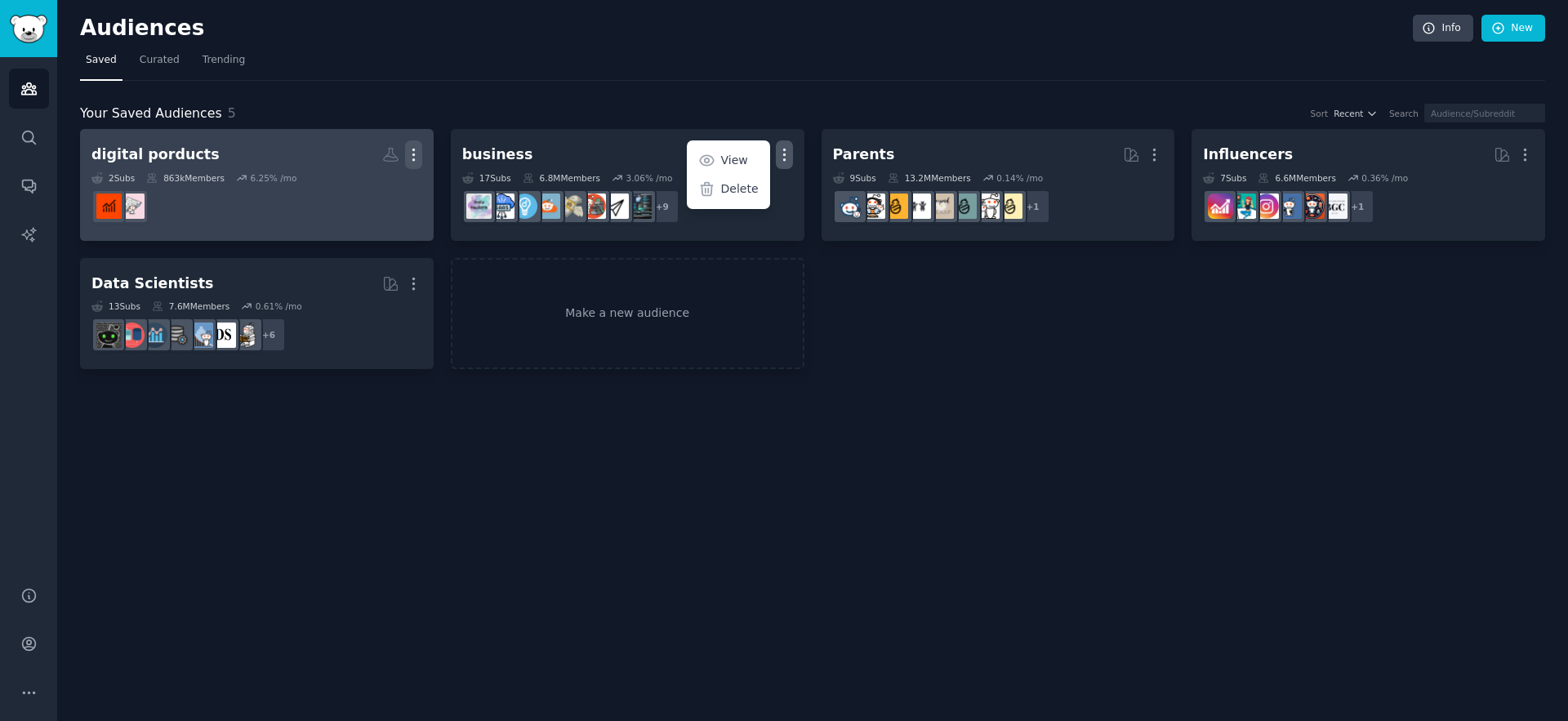
click at [420, 156] on icon "button" at bounding box center [414, 155] width 17 height 17
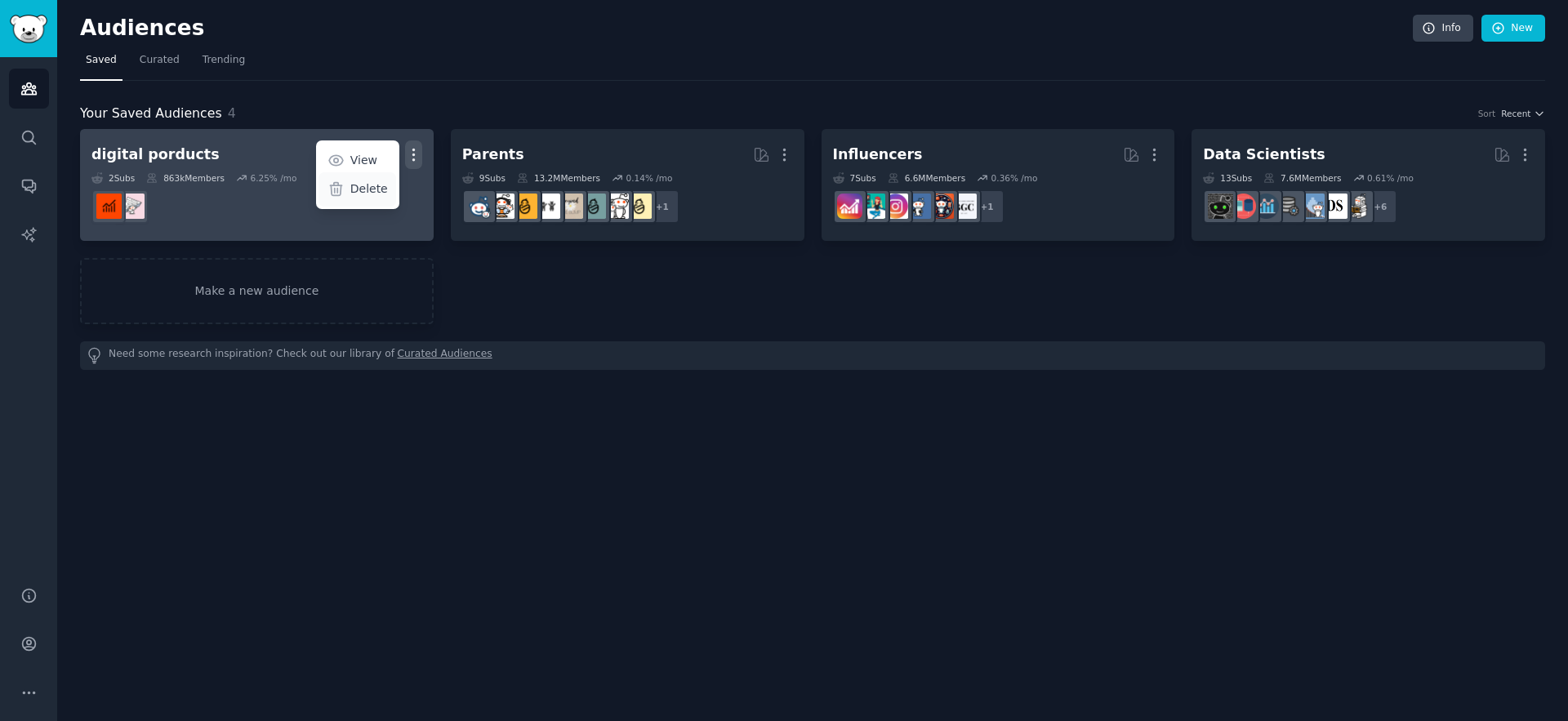
click at [381, 194] on p "Delete" at bounding box center [369, 189] width 38 height 17
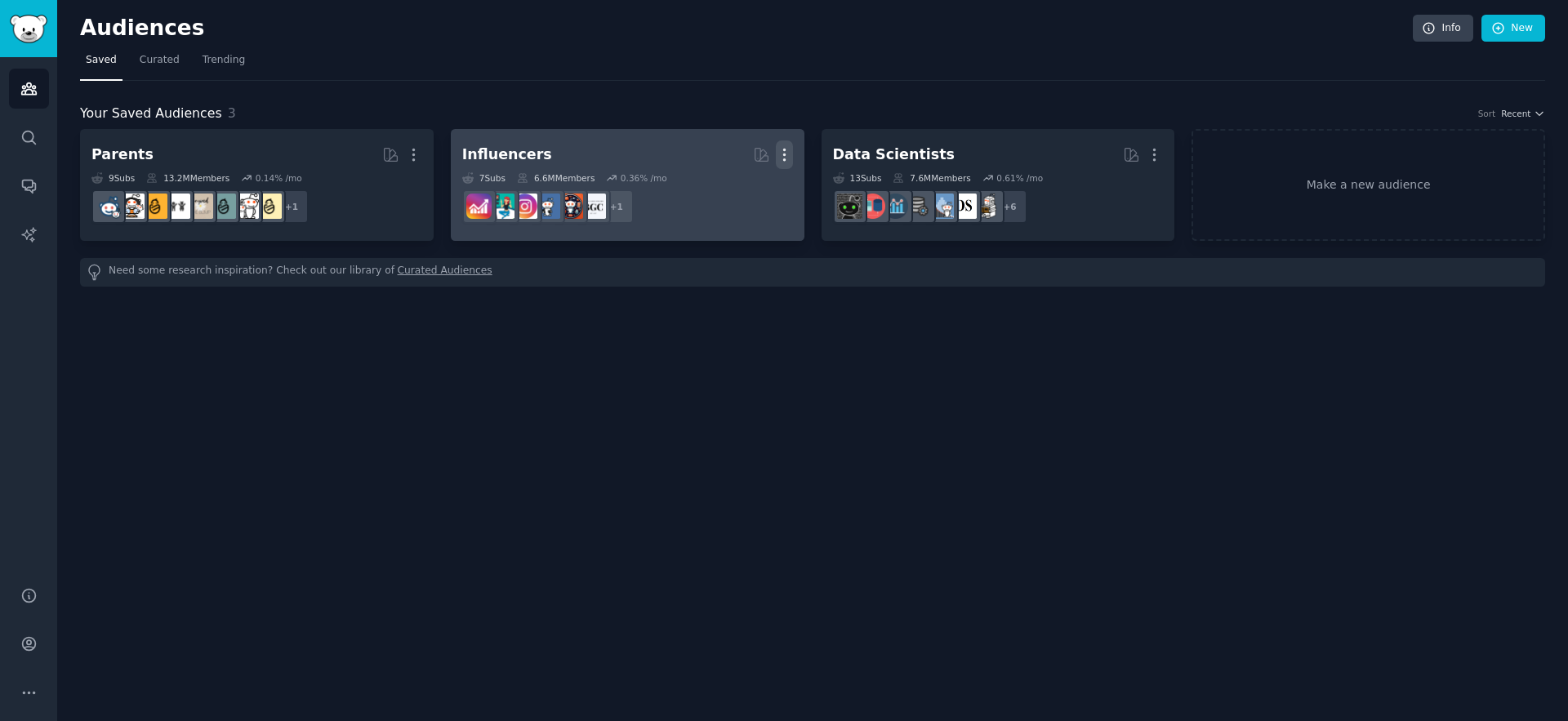
click at [788, 157] on icon "button" at bounding box center [785, 155] width 17 height 17
click at [748, 191] on p "Delete" at bounding box center [740, 189] width 38 height 17
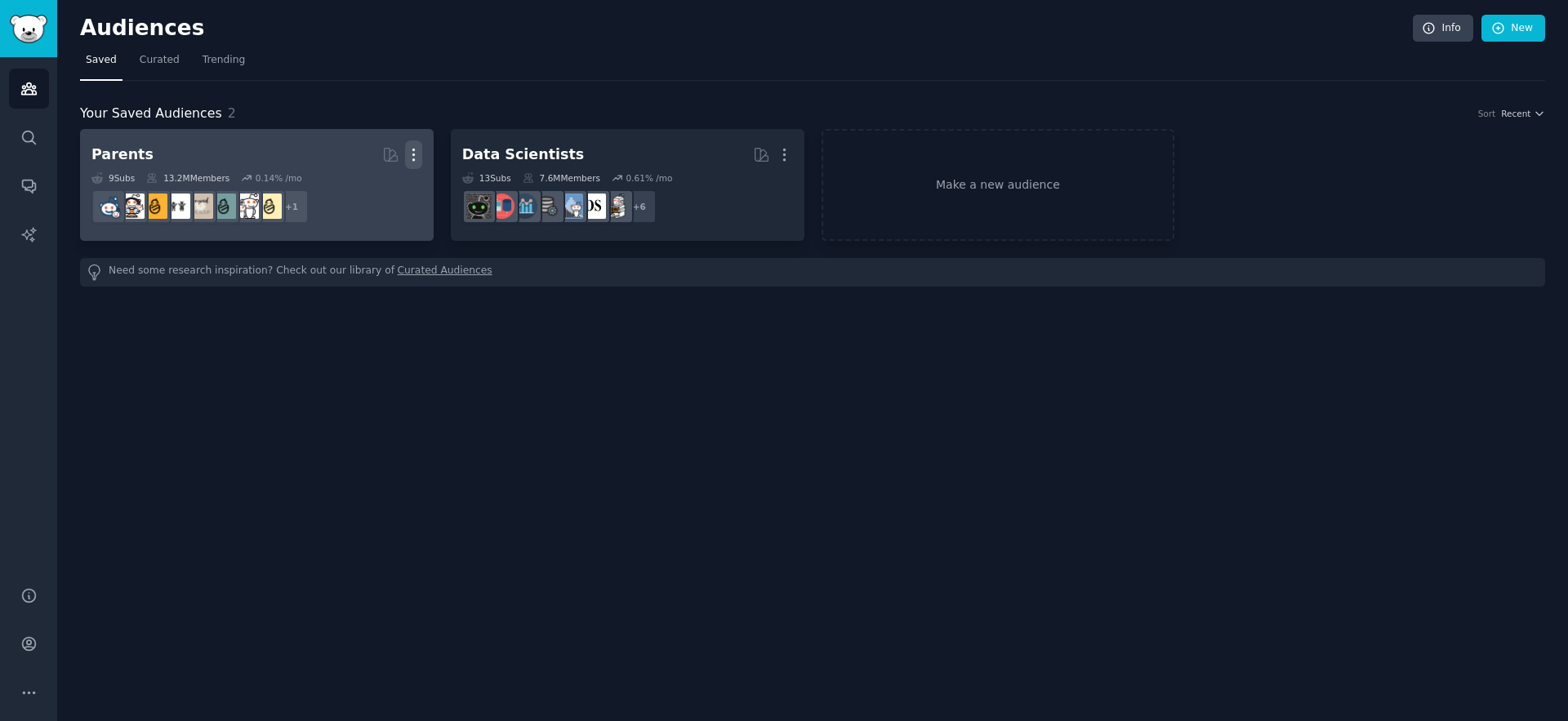
click at [418, 156] on icon "button" at bounding box center [414, 155] width 17 height 17
click at [378, 190] on p "Delete" at bounding box center [369, 189] width 38 height 17
